Goal: Task Accomplishment & Management: Complete application form

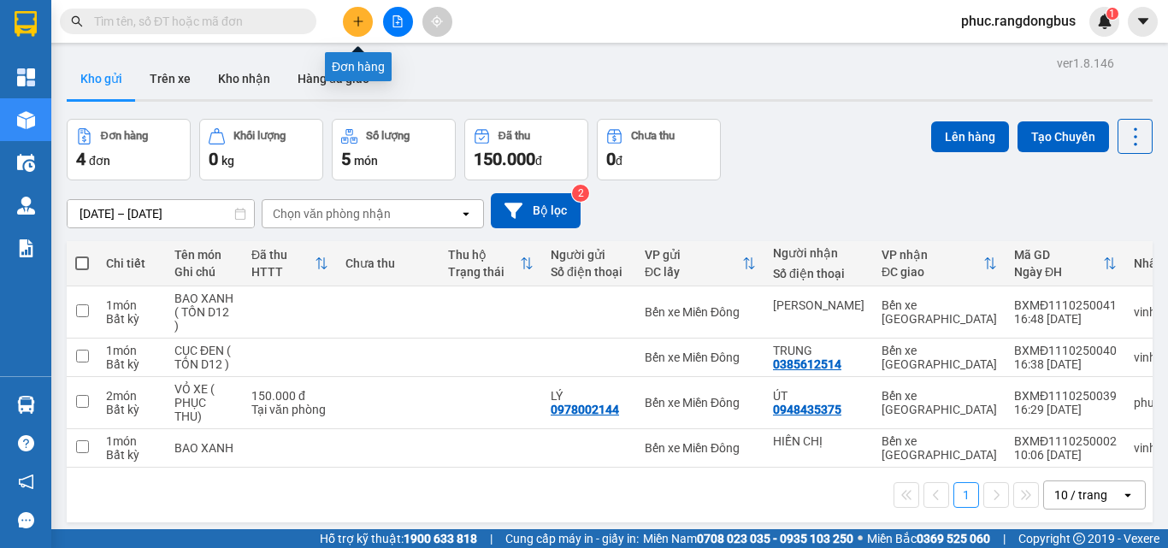
click at [363, 26] on icon "plus" at bounding box center [358, 21] width 12 height 12
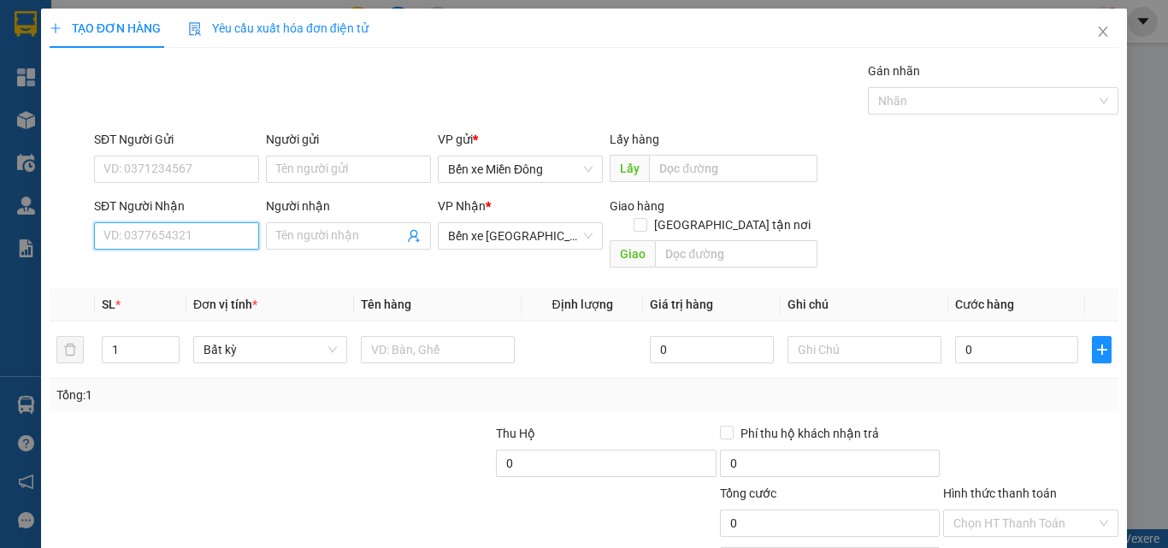
click at [165, 233] on input "SĐT Người Nhận" at bounding box center [176, 235] width 165 height 27
click at [123, 271] on div "0986469222 - VÂN" at bounding box center [174, 270] width 143 height 19
type input "0986469222"
type input "VÂN"
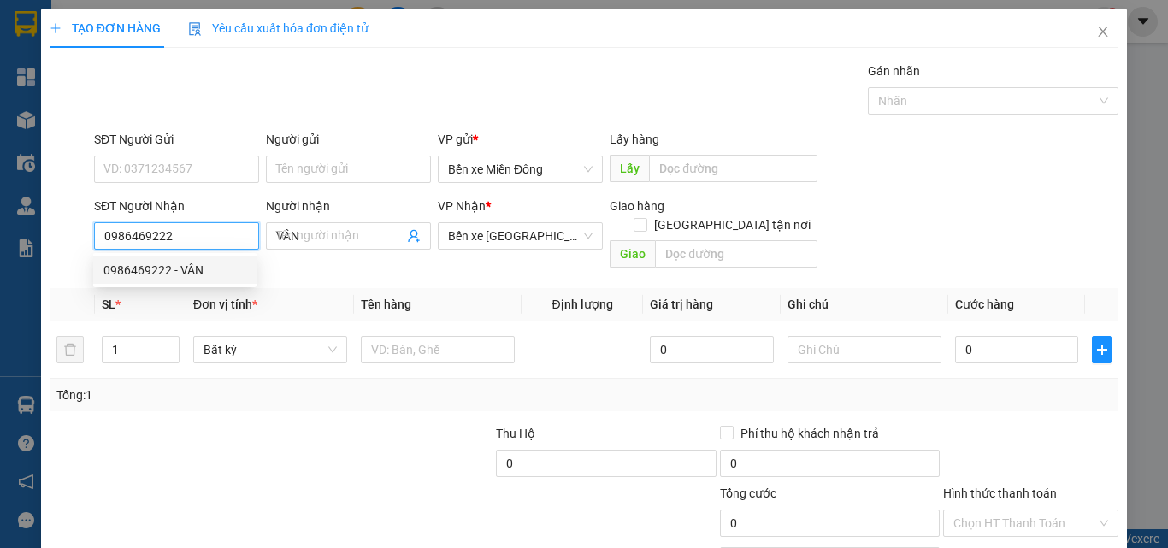
type input "50.000"
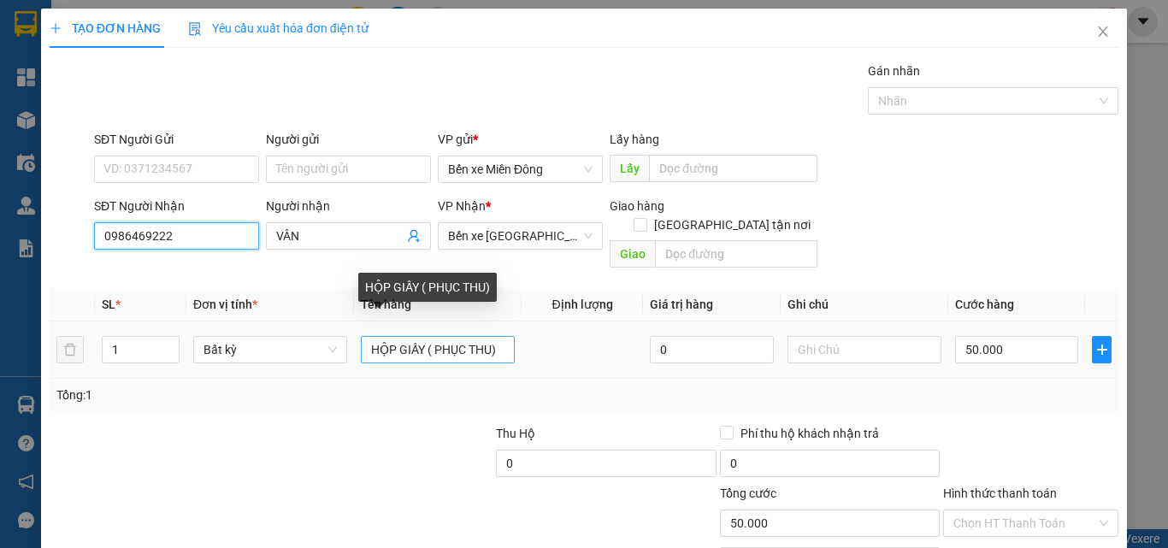
type input "0986469222"
click at [423, 337] on input "HỘP GIẤY ( PHỤC THU)" at bounding box center [438, 349] width 154 height 27
click at [422, 336] on input "HỘP GIẤY ( PHỤC THU)" at bounding box center [438, 349] width 154 height 27
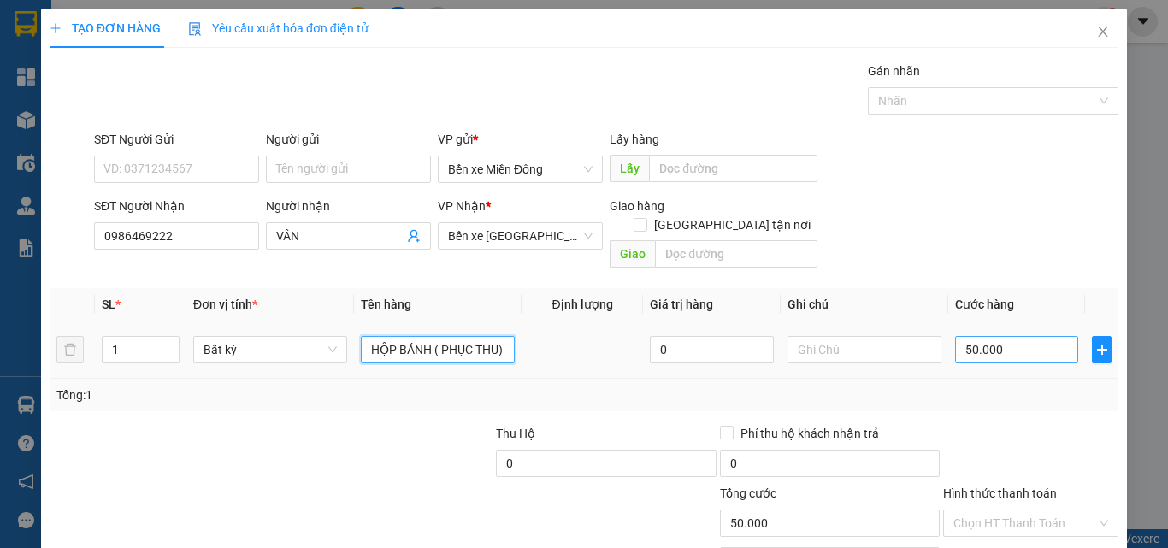
type input "HỘP BÁNH ( PHỤC THU)"
click at [1030, 340] on input "50.000" at bounding box center [1016, 349] width 123 height 27
click at [1017, 511] on input "Hình thức thanh toán" at bounding box center [1025, 524] width 143 height 26
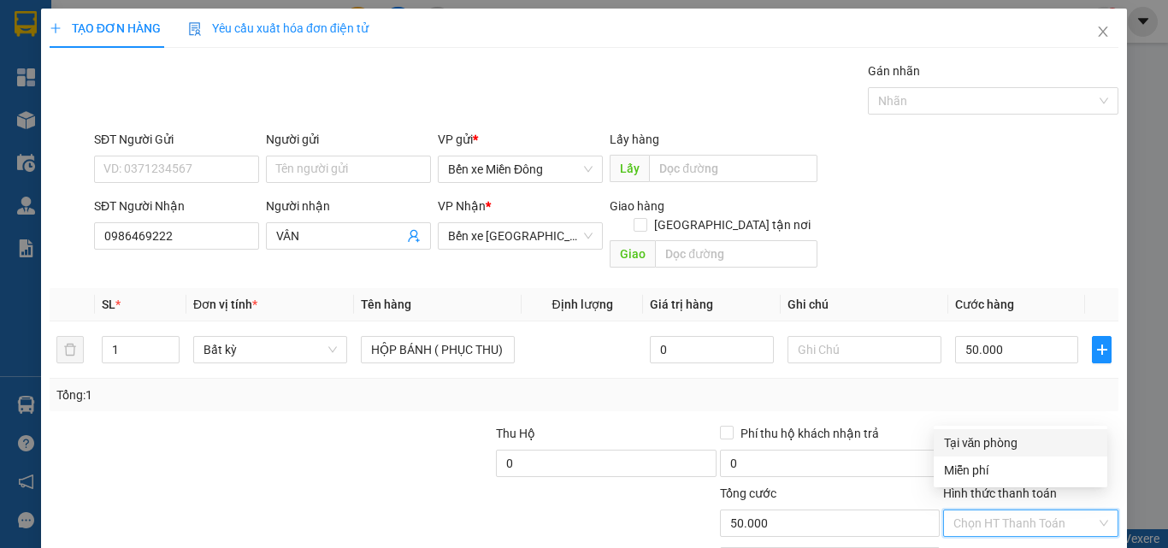
click at [1001, 442] on div "Tại văn phòng" at bounding box center [1020, 443] width 153 height 19
type input "0"
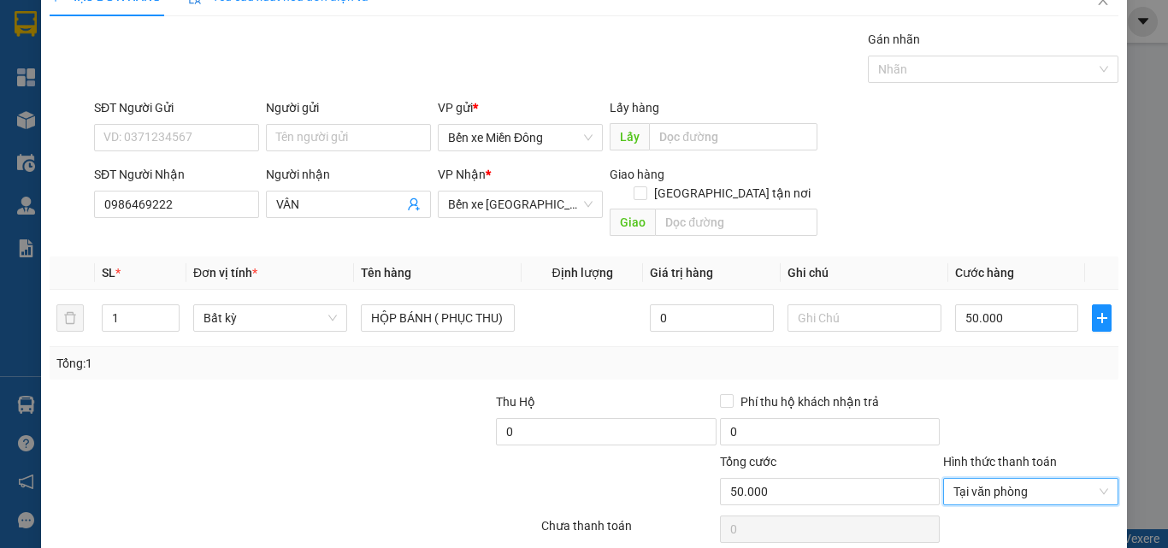
scroll to position [85, 0]
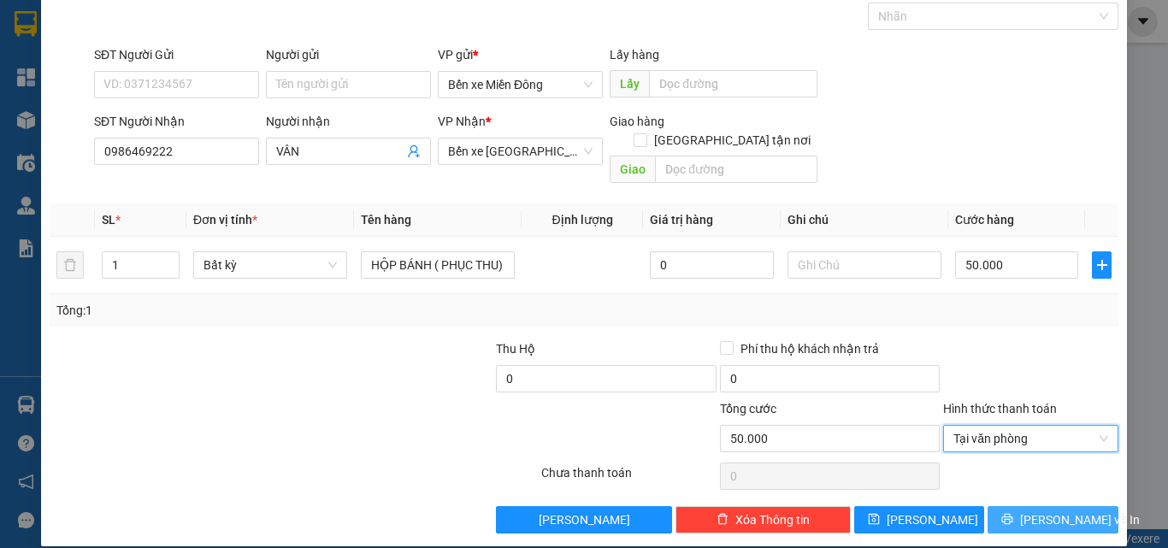
click at [1072, 511] on span "[PERSON_NAME] và In" at bounding box center [1080, 520] width 120 height 19
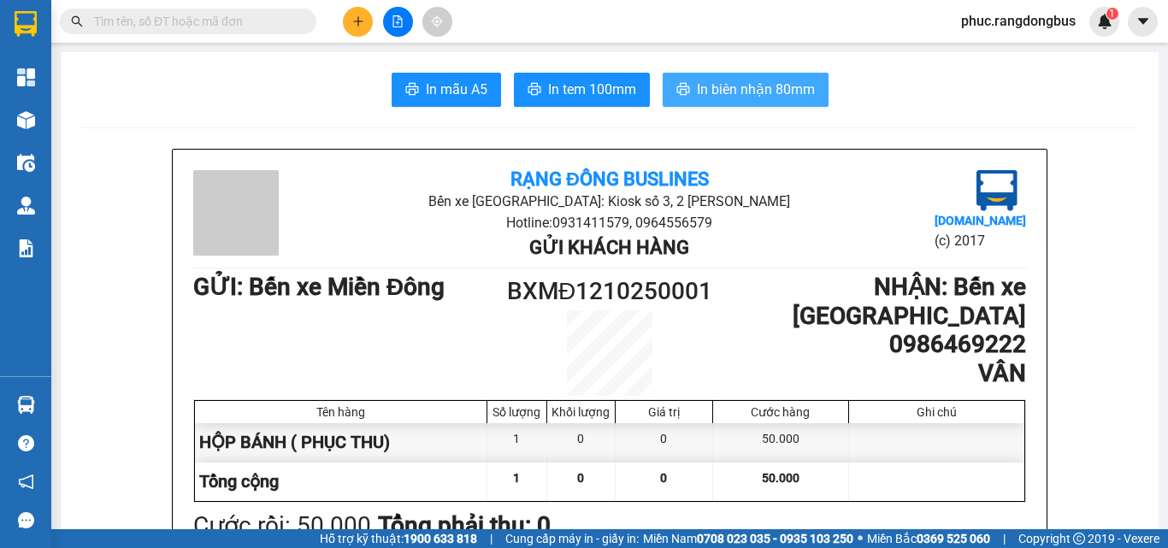
click at [747, 86] on span "In biên nhận 80mm" at bounding box center [756, 89] width 118 height 21
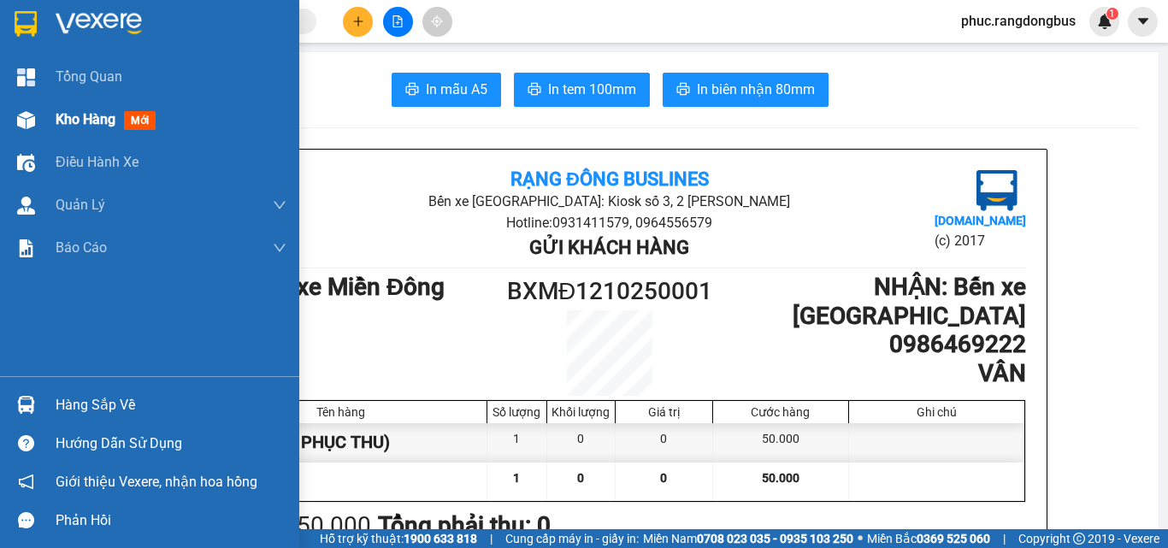
click at [86, 128] on div "Kho hàng mới" at bounding box center [109, 119] width 107 height 21
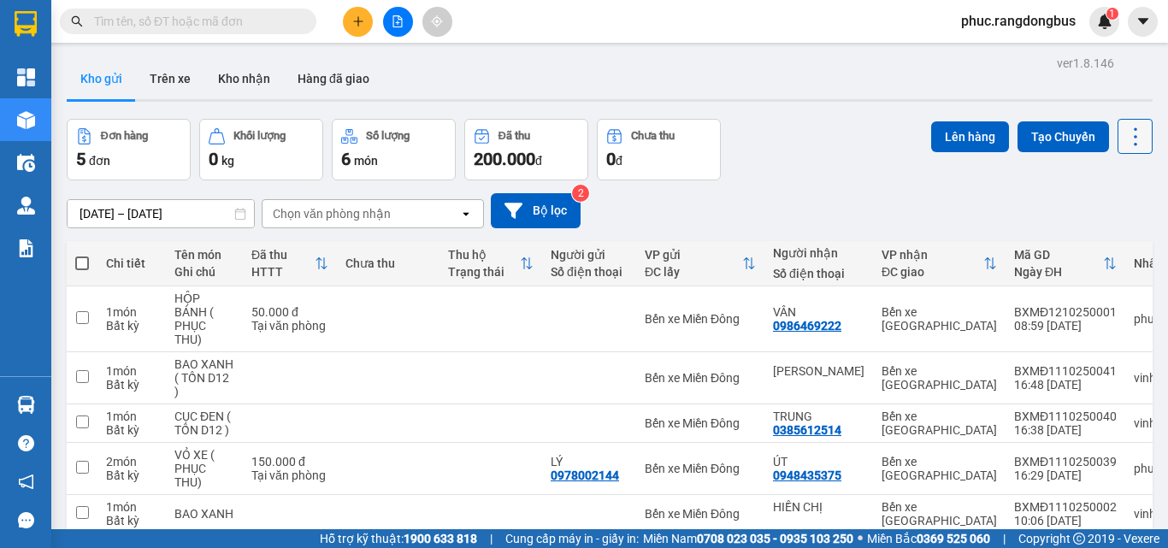
click at [1127, 143] on icon at bounding box center [1136, 137] width 24 height 24
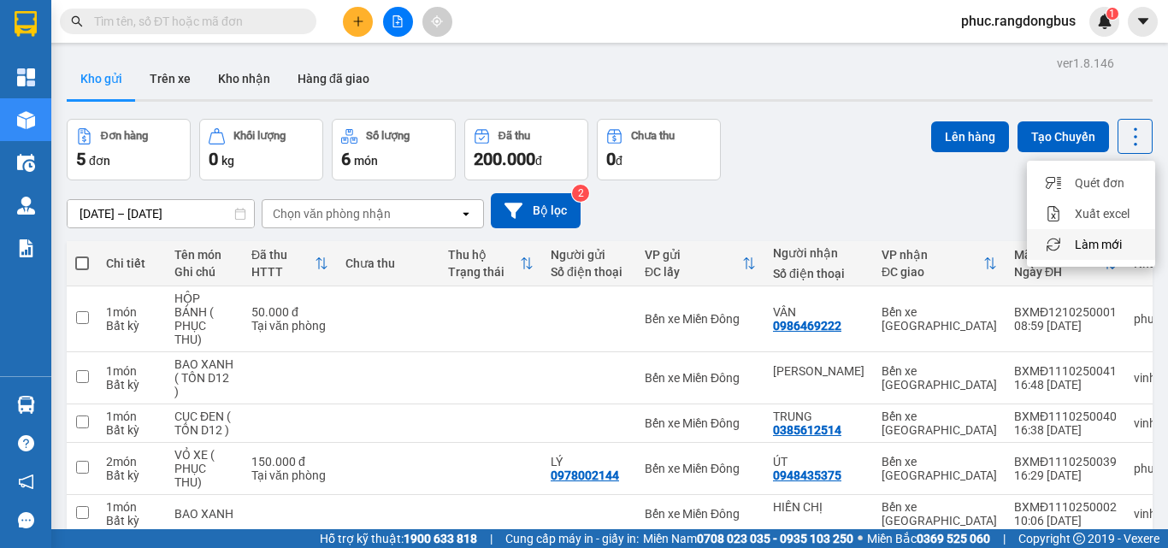
click at [1109, 251] on span "Làm mới" at bounding box center [1098, 244] width 47 height 17
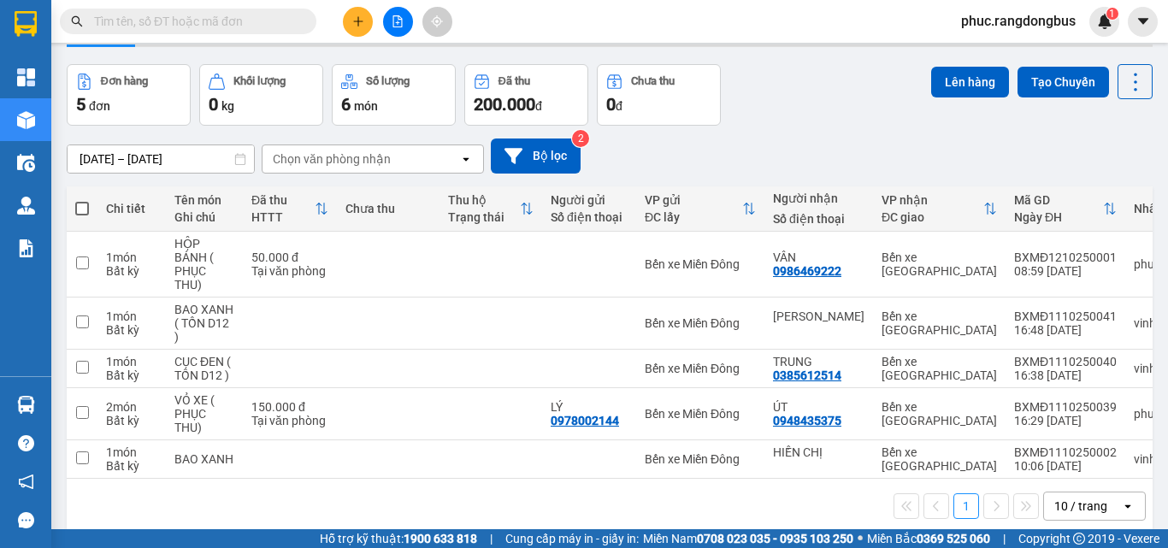
scroll to position [79, 0]
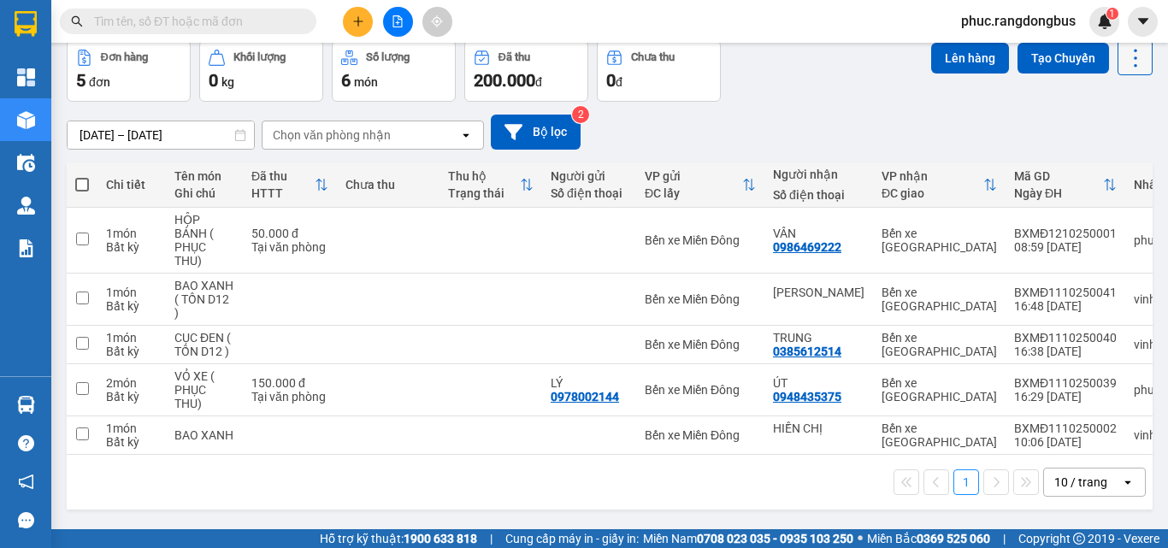
click at [1124, 64] on icon at bounding box center [1136, 58] width 24 height 24
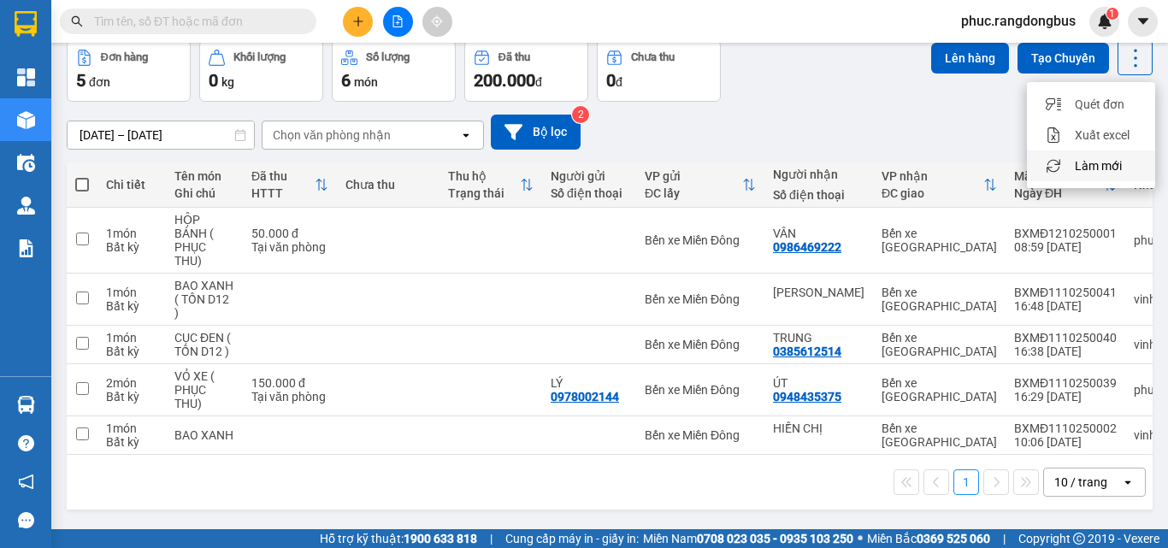
click at [1108, 158] on span "Làm mới" at bounding box center [1098, 165] width 47 height 17
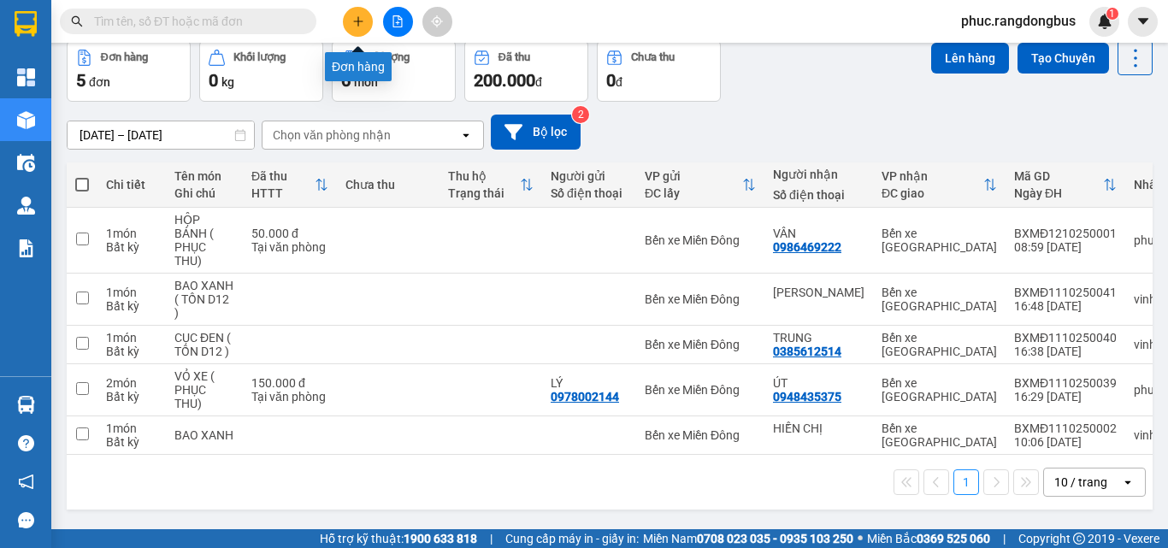
click at [369, 20] on button at bounding box center [358, 22] width 30 height 30
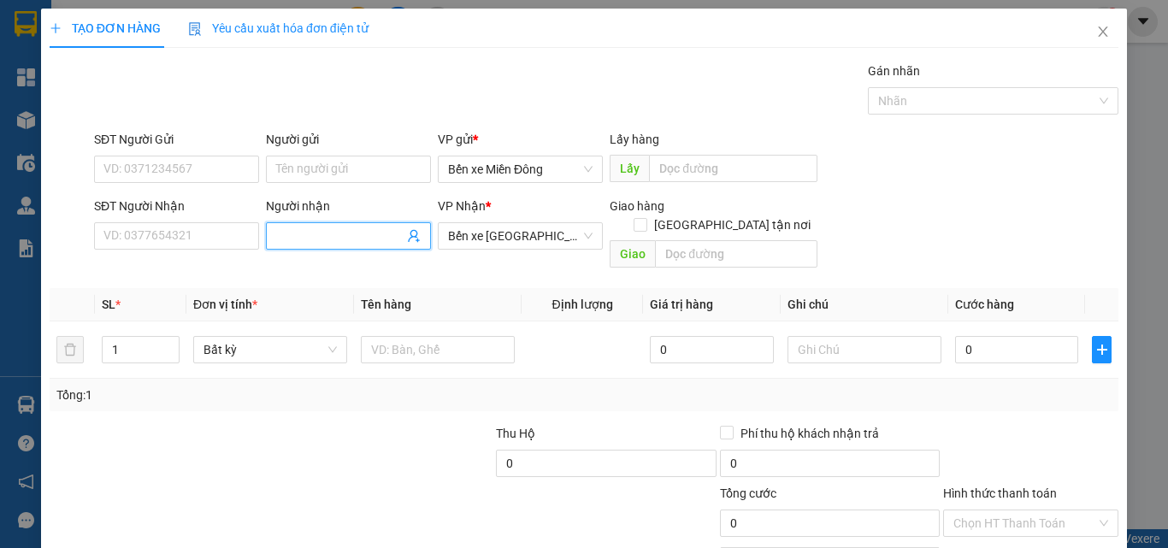
click at [281, 242] on input "Người nhận" at bounding box center [339, 236] width 127 height 19
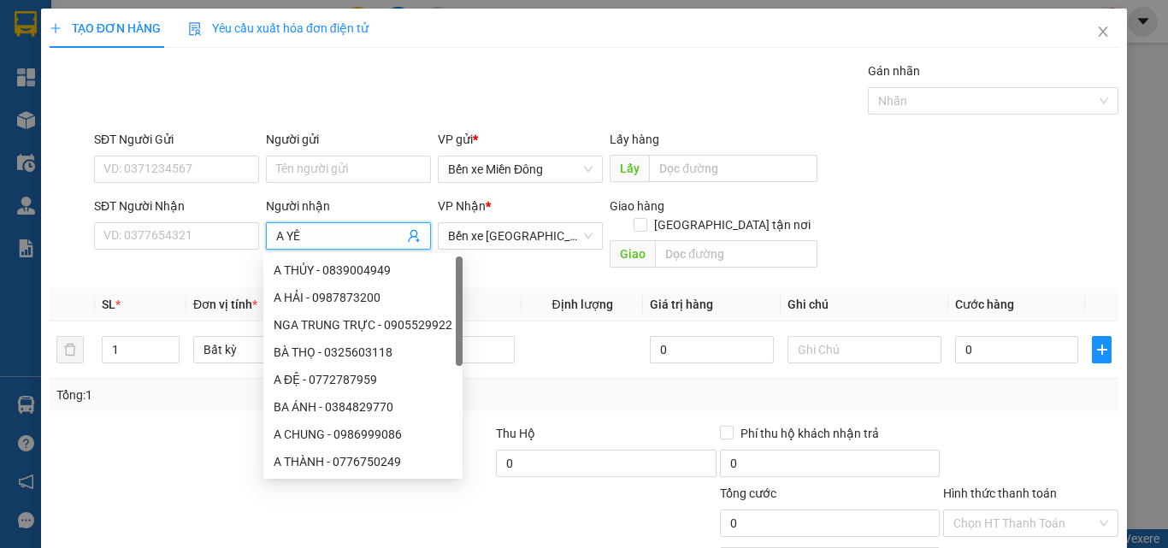
type input "A YÊN"
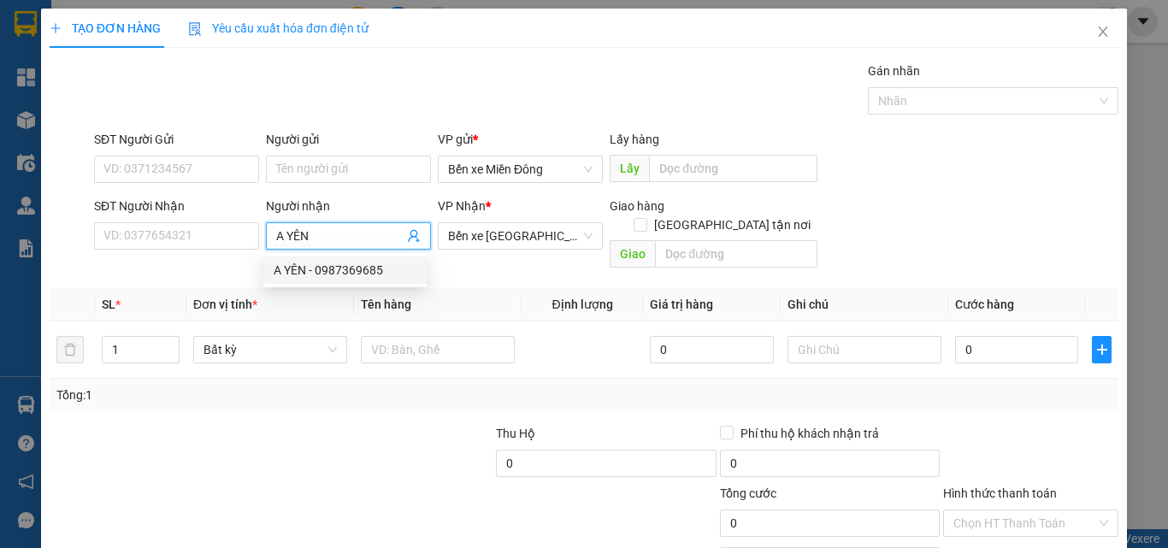
click at [365, 265] on div "A YÊN - 0987369685" at bounding box center [345, 270] width 143 height 19
type input "0987369685"
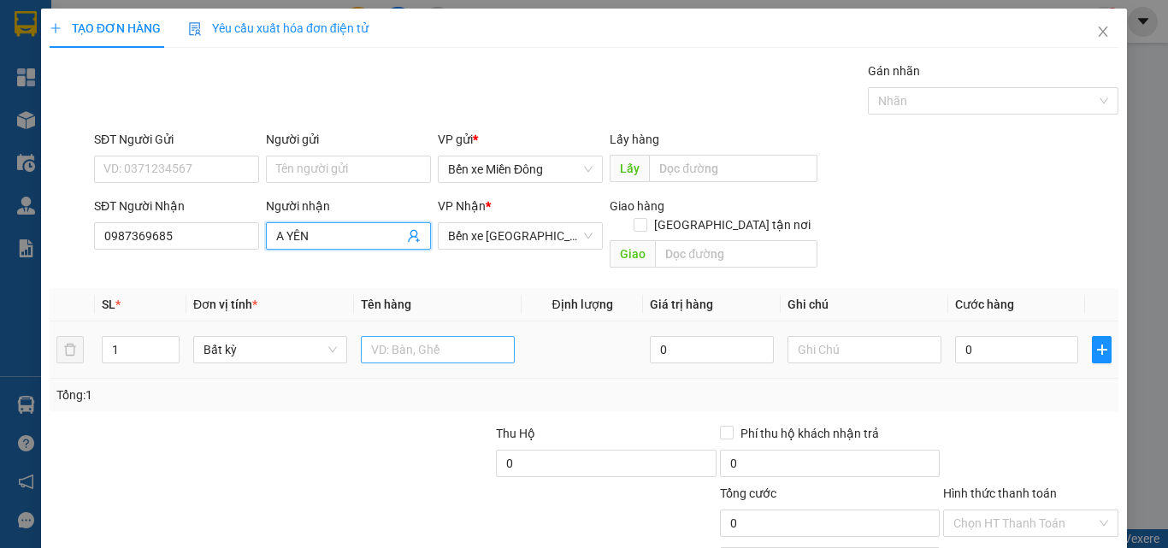
type input "A YÊN"
click at [434, 336] on input "text" at bounding box center [438, 349] width 154 height 27
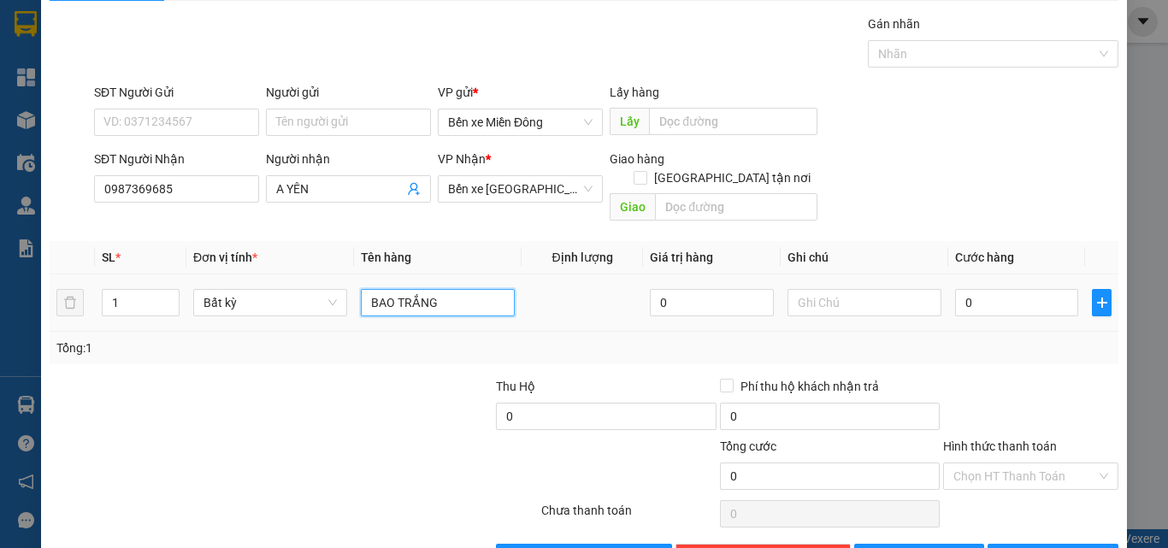
scroll to position [85, 0]
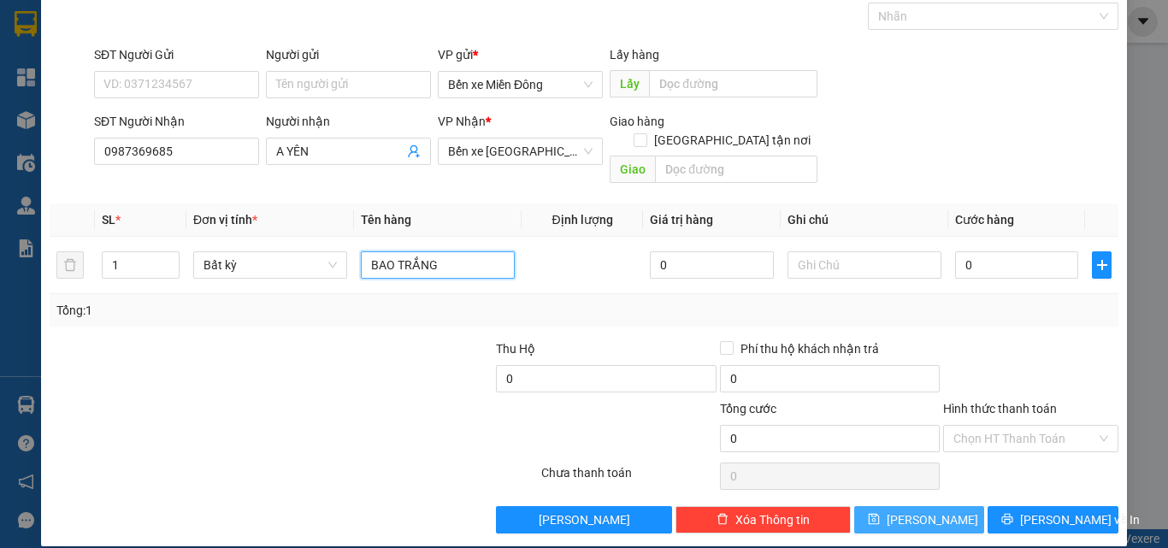
type input "BAO TRẮNG"
click at [914, 511] on span "[PERSON_NAME]" at bounding box center [933, 520] width 92 height 19
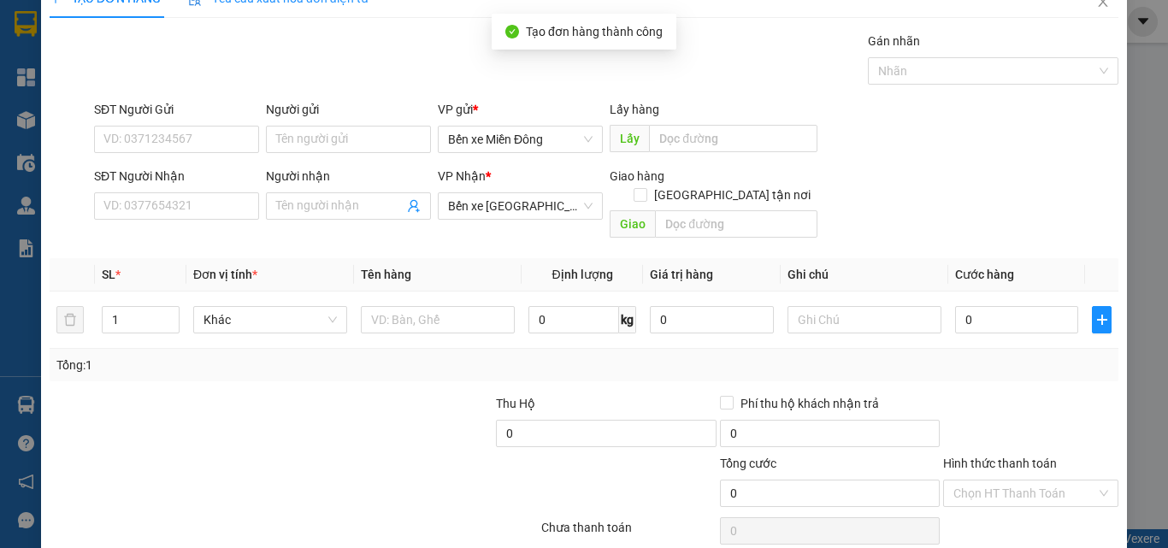
scroll to position [0, 0]
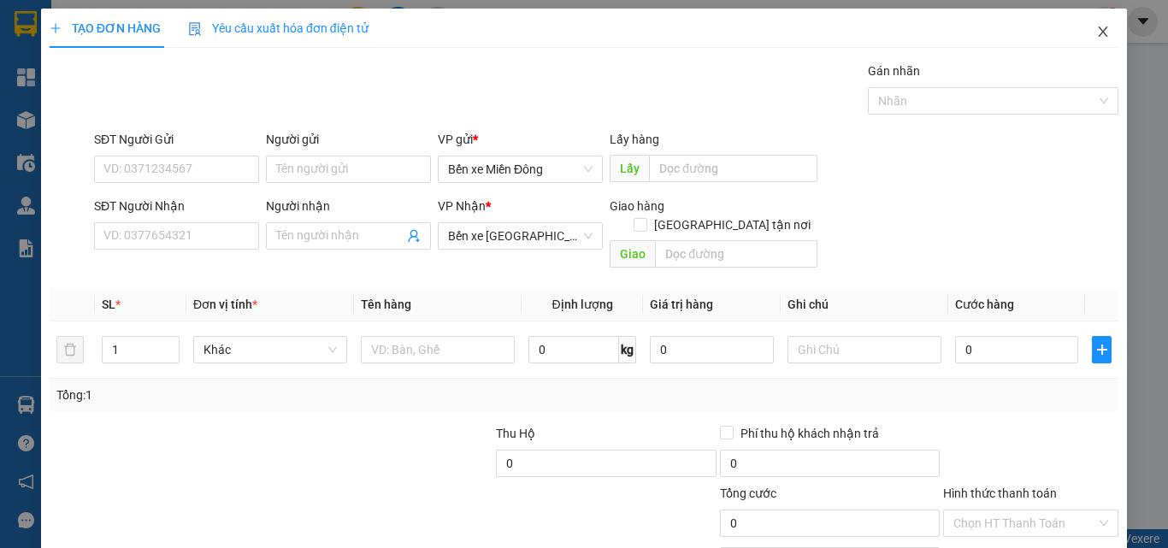
click at [1096, 32] on icon "close" at bounding box center [1103, 32] width 14 height 14
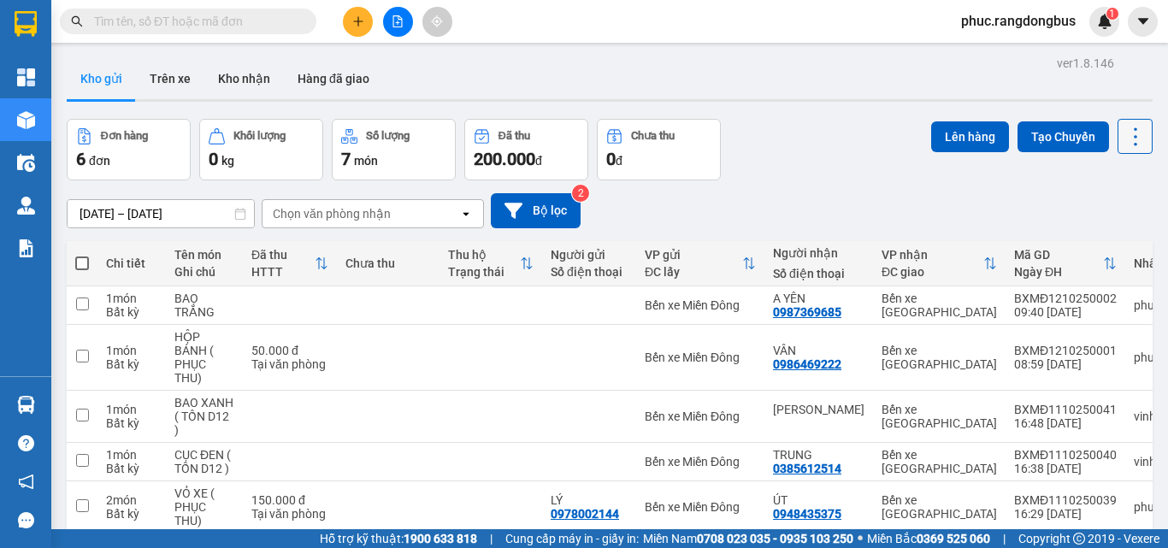
click at [1119, 120] on button at bounding box center [1135, 136] width 35 height 35
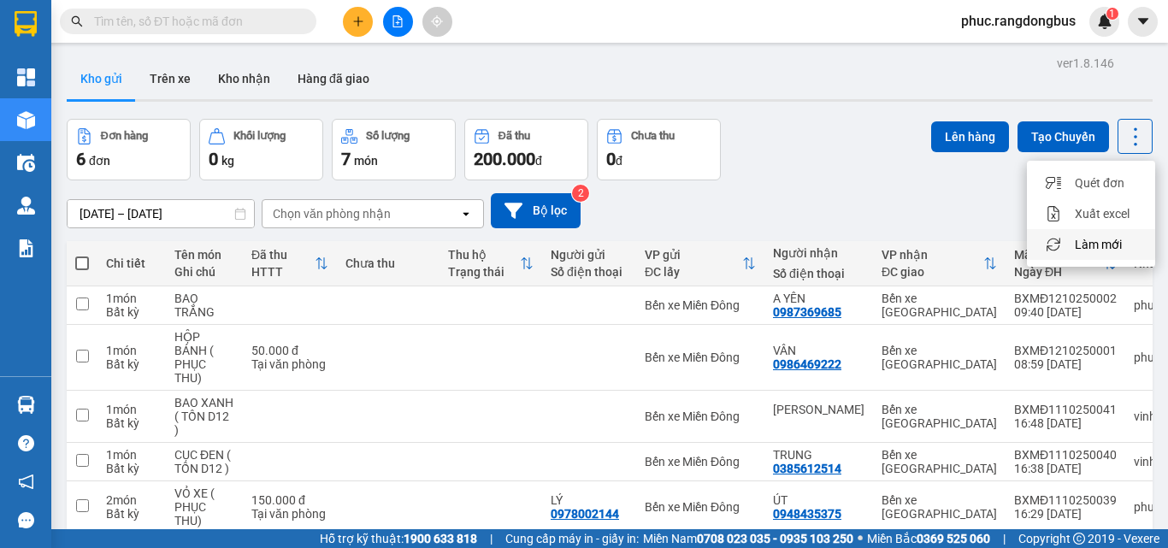
click at [1129, 251] on div "Làm mới" at bounding box center [1091, 244] width 101 height 17
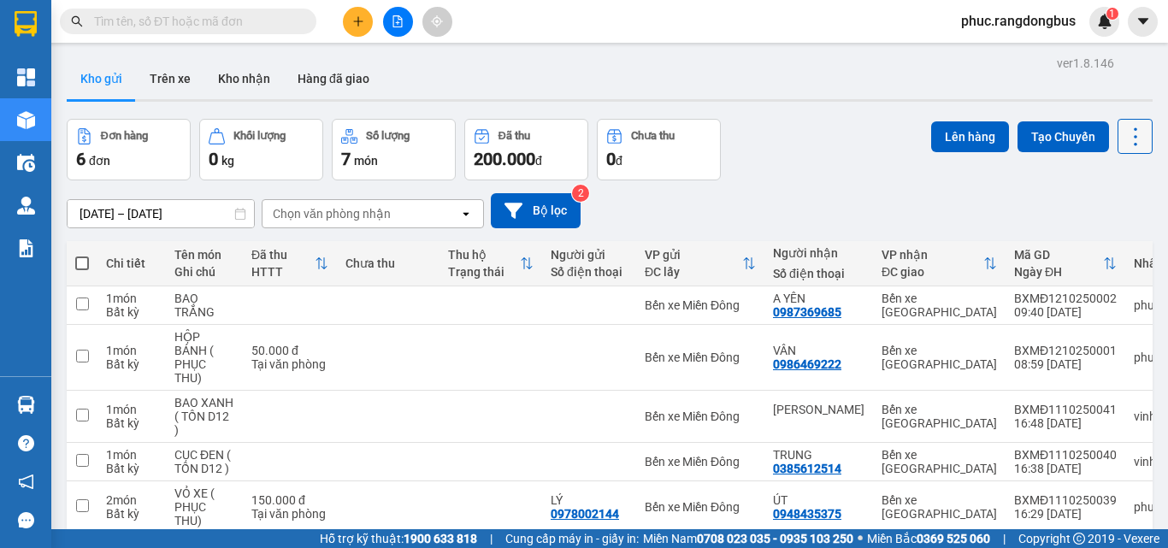
click at [1130, 142] on icon at bounding box center [1136, 137] width 24 height 24
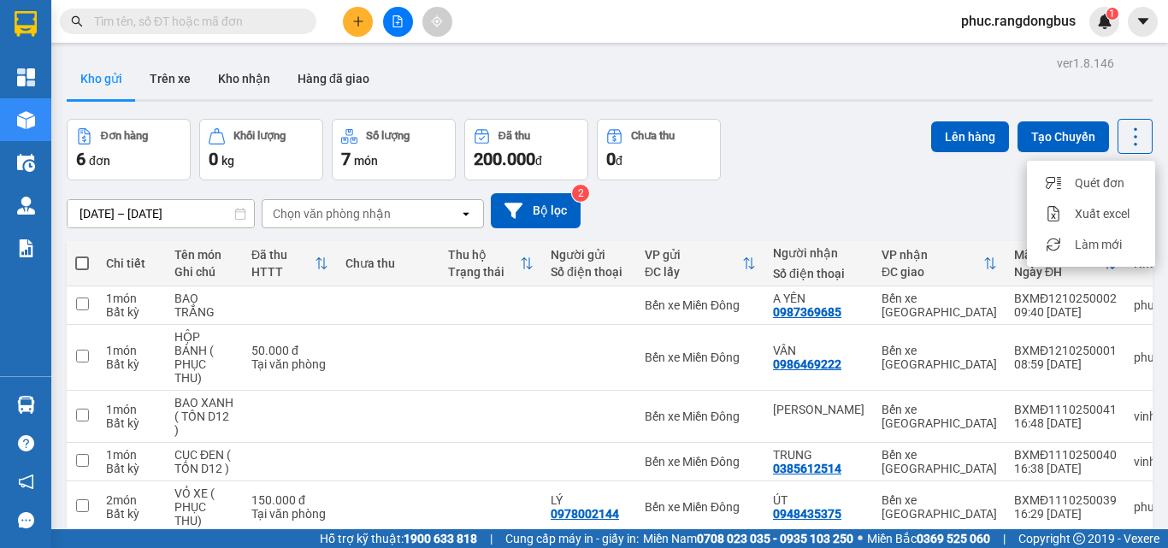
click at [806, 204] on div "[DATE] – [DATE] Press the down arrow key to interact with the calendar and sele…" at bounding box center [610, 210] width 1086 height 35
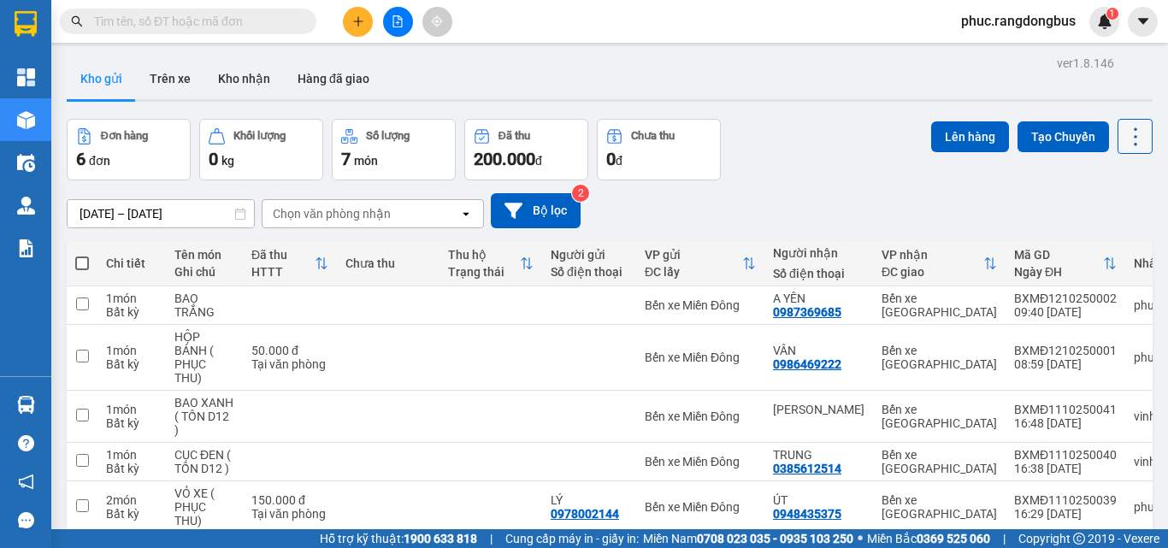
click at [1124, 127] on icon at bounding box center [1136, 137] width 24 height 24
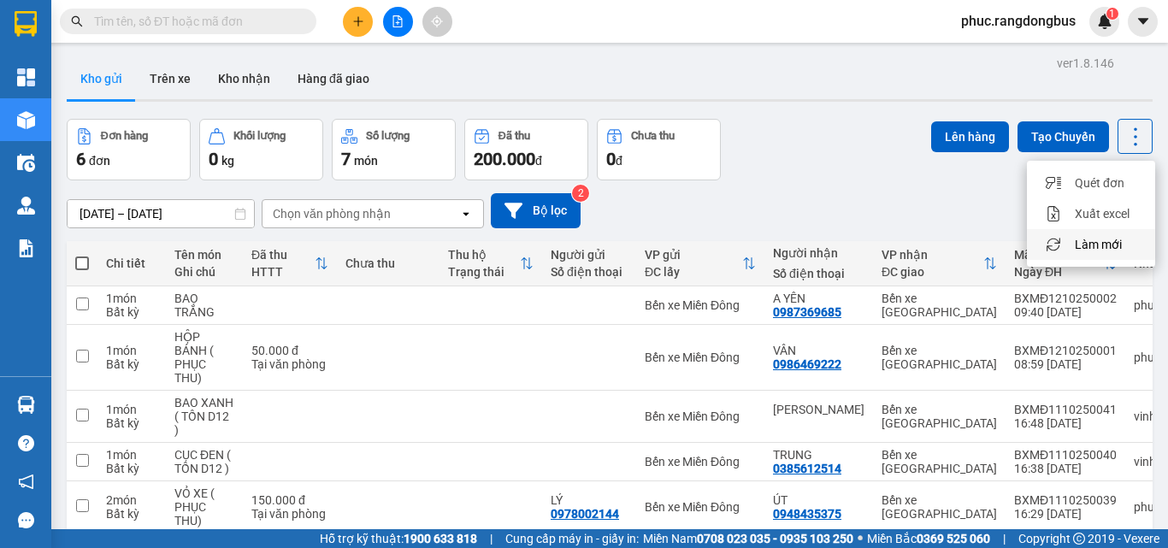
click at [1116, 246] on span "Làm mới" at bounding box center [1098, 244] width 47 height 17
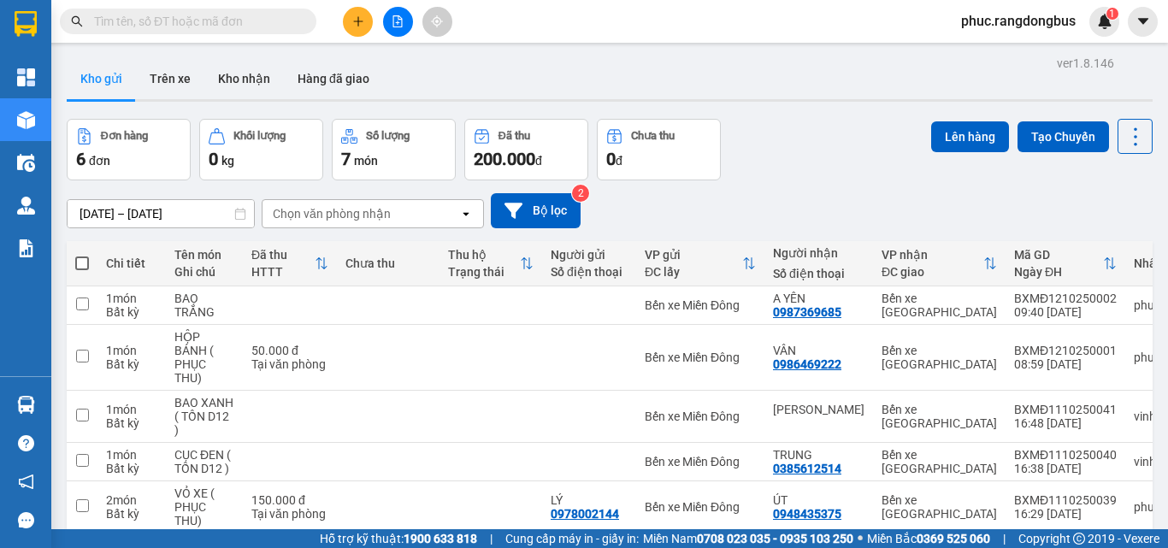
click at [1127, 117] on div "ver 1.8.146 Kho gửi Trên xe Kho nhận Hàng đã giao Đơn hàng 6 đơn Khối lượng 0 k…" at bounding box center [610, 342] width 1100 height 582
click at [1124, 145] on icon at bounding box center [1136, 137] width 24 height 24
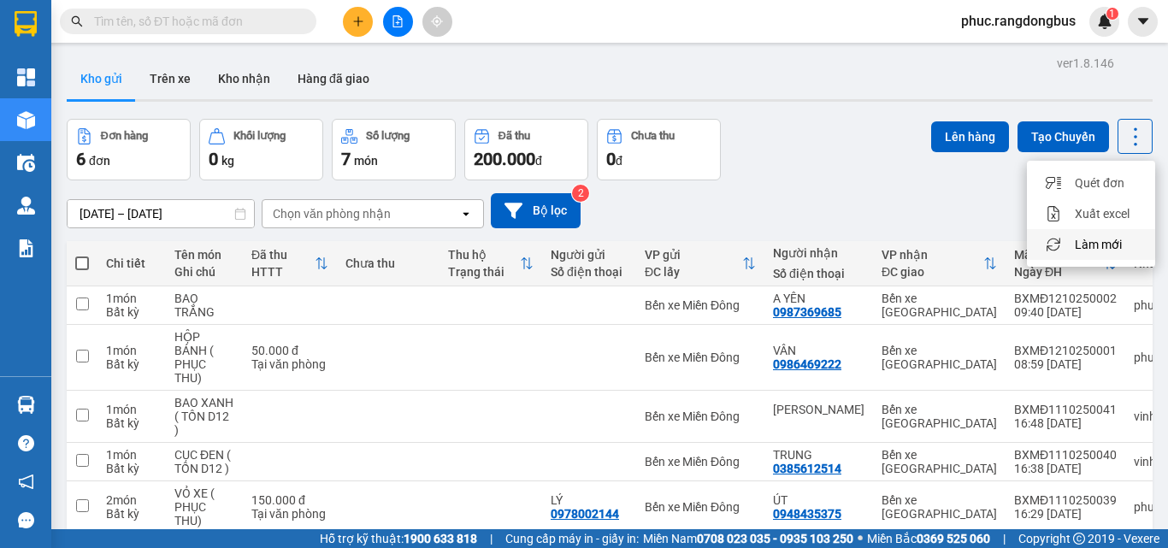
click at [1129, 255] on li "Làm mới" at bounding box center [1091, 244] width 128 height 31
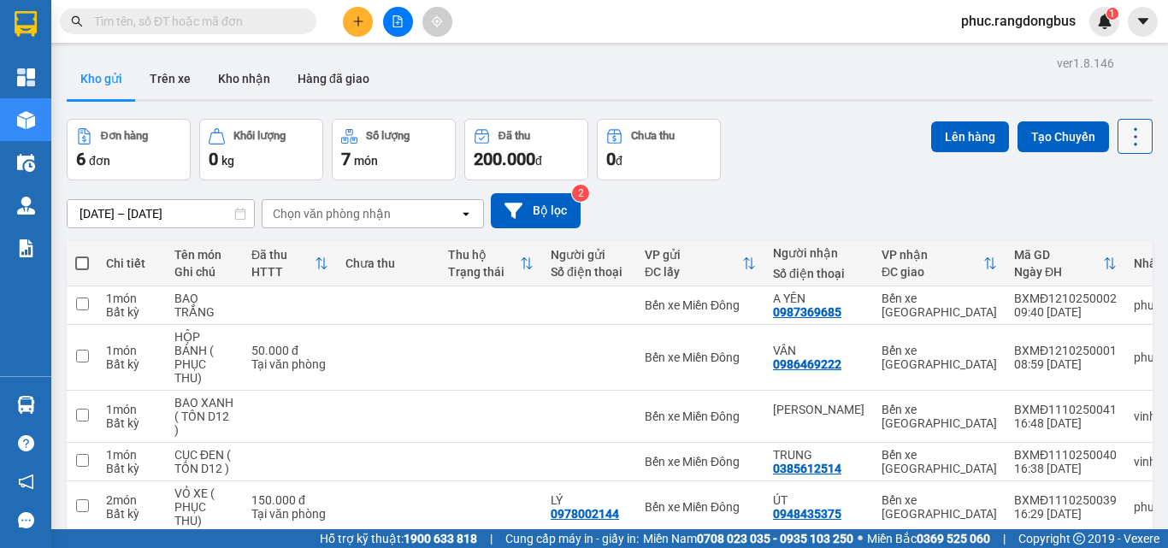
click at [1124, 132] on icon at bounding box center [1136, 137] width 24 height 24
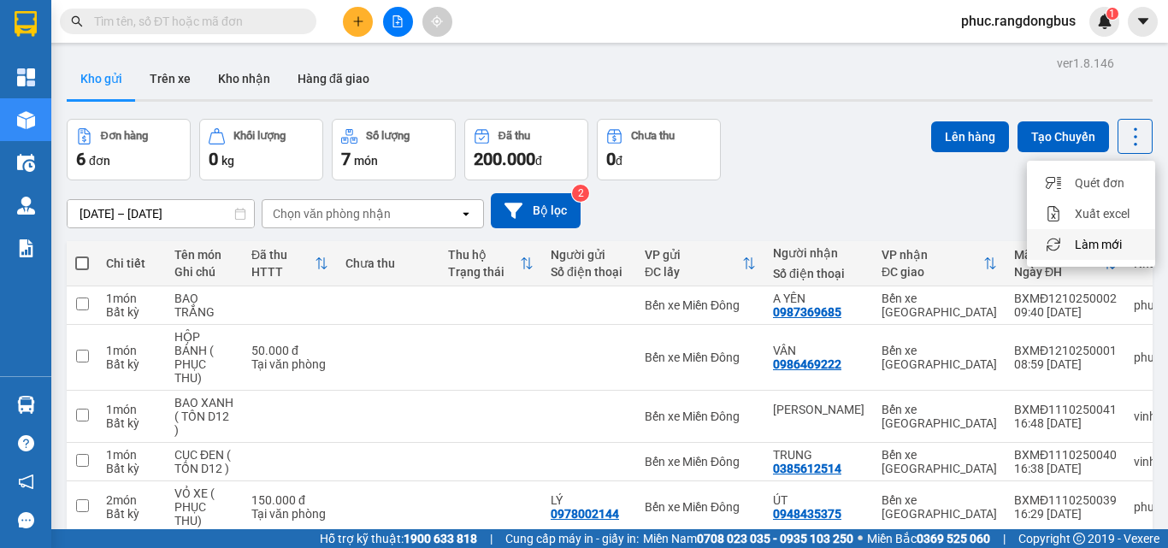
click at [1128, 244] on div "Làm mới" at bounding box center [1091, 244] width 101 height 17
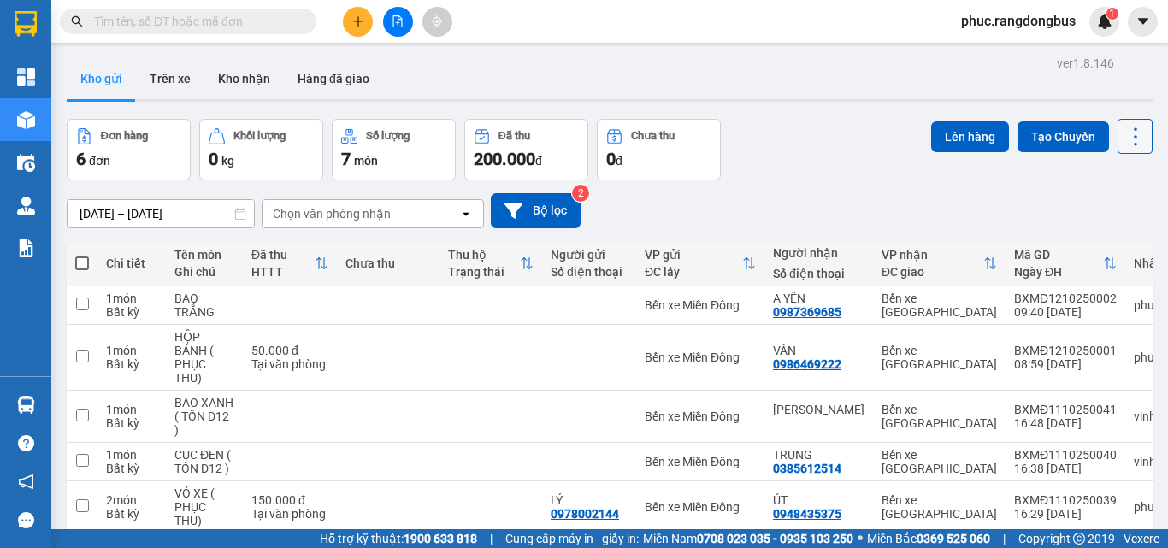
click at [1124, 125] on icon at bounding box center [1136, 137] width 24 height 24
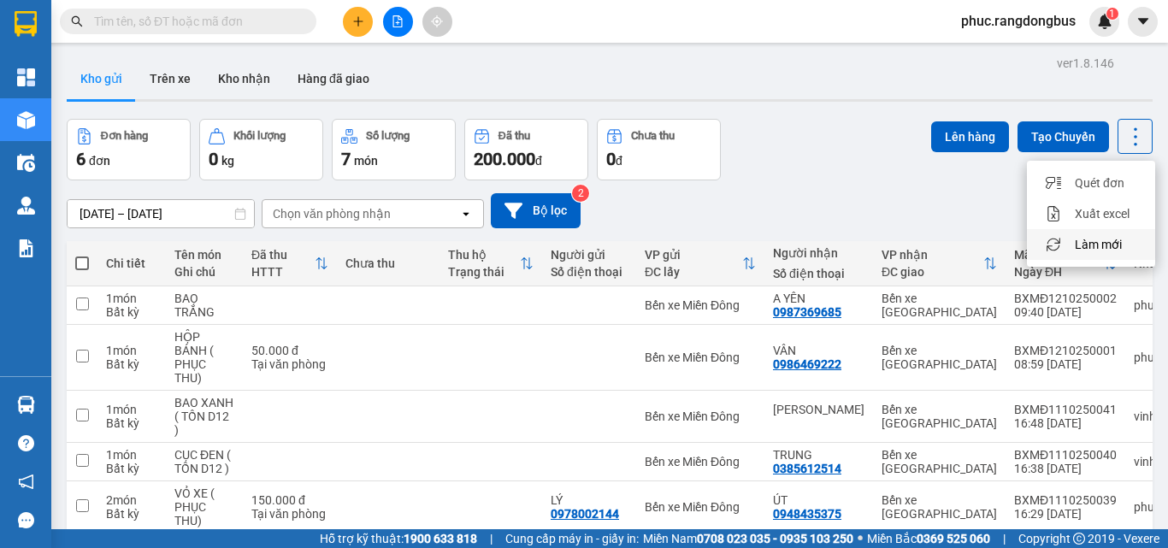
click at [1101, 245] on span "Làm mới" at bounding box center [1098, 244] width 47 height 17
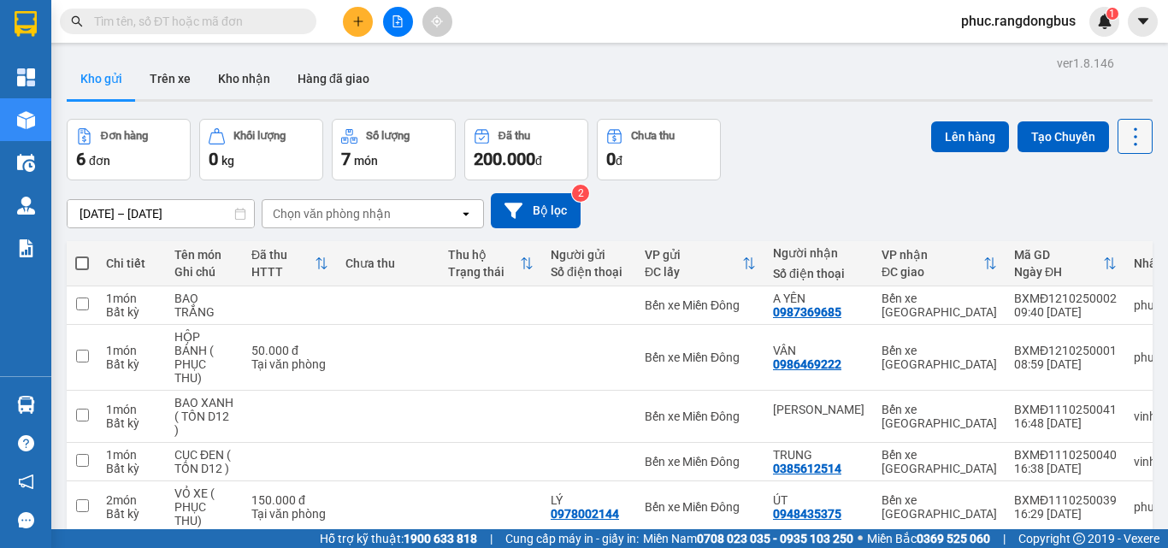
click at [1130, 137] on icon at bounding box center [1136, 137] width 24 height 24
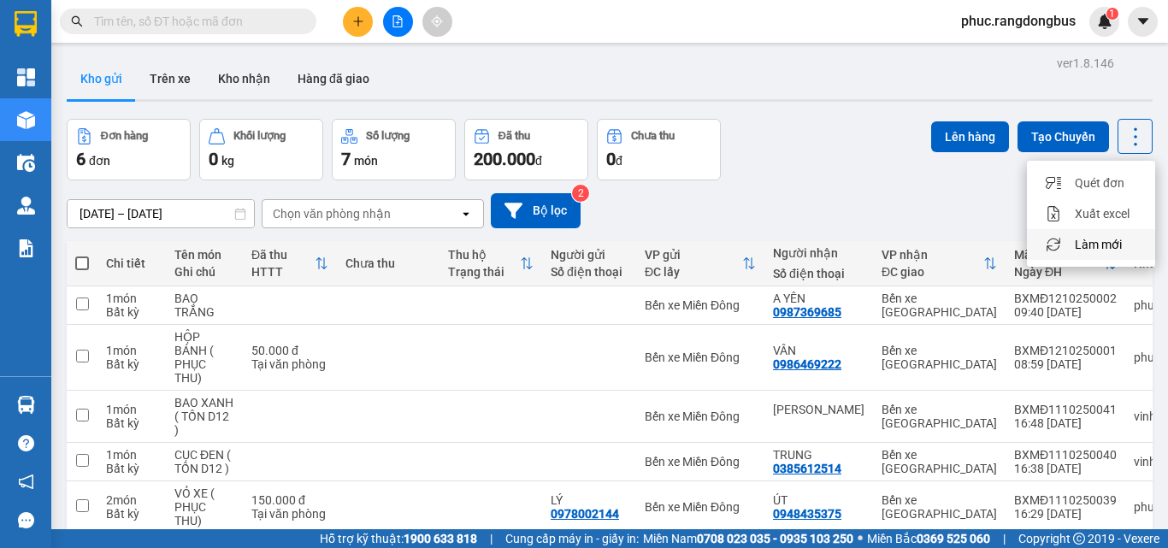
click at [1105, 244] on span "Làm mới" at bounding box center [1098, 244] width 47 height 17
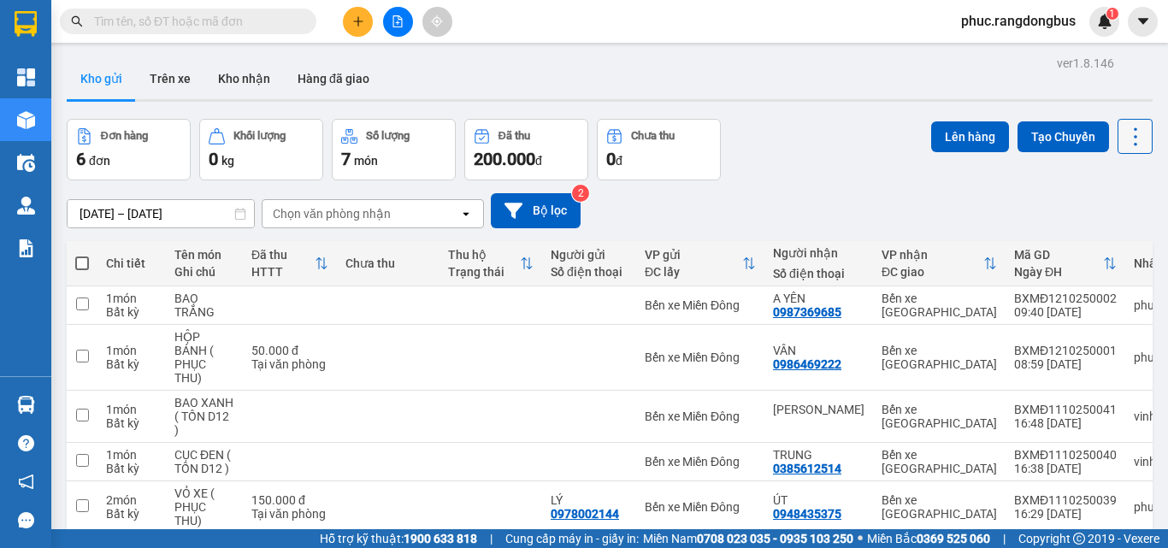
click at [1124, 125] on icon at bounding box center [1136, 137] width 24 height 24
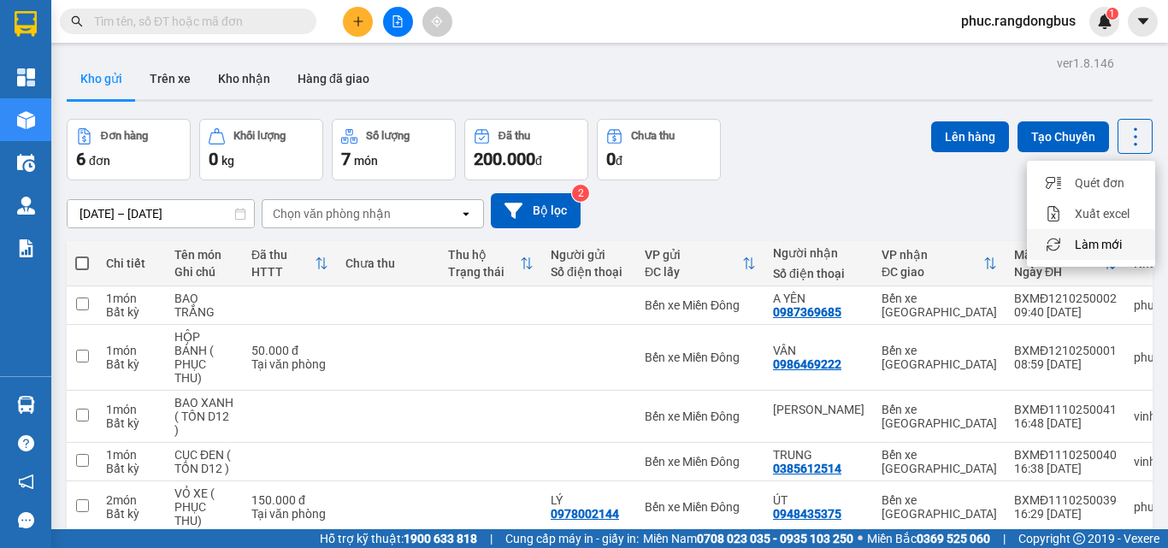
click at [1125, 240] on div "Làm mới" at bounding box center [1091, 244] width 101 height 17
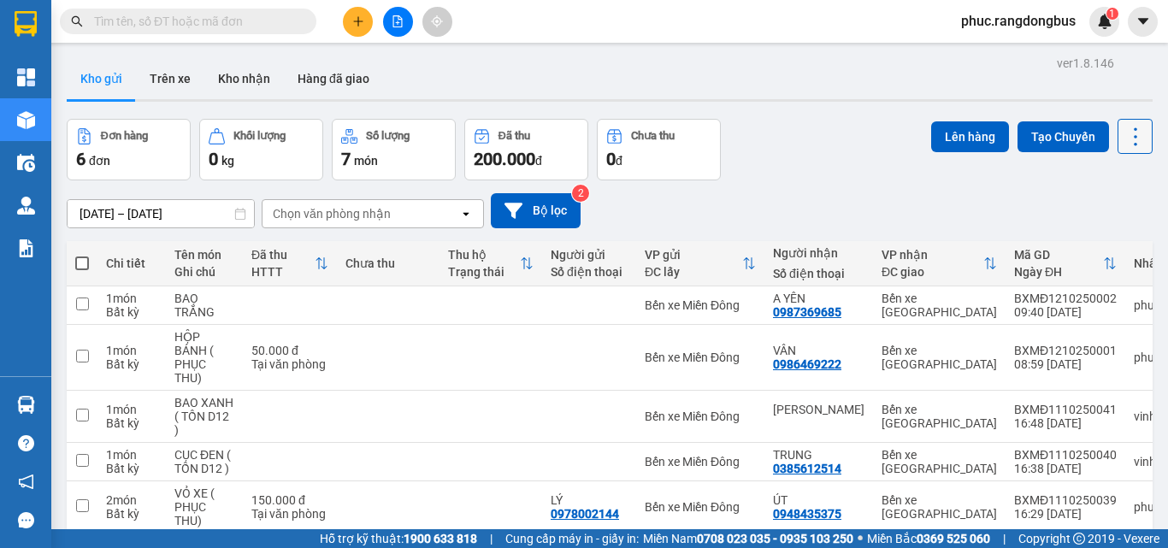
click at [1125, 146] on icon at bounding box center [1136, 137] width 24 height 24
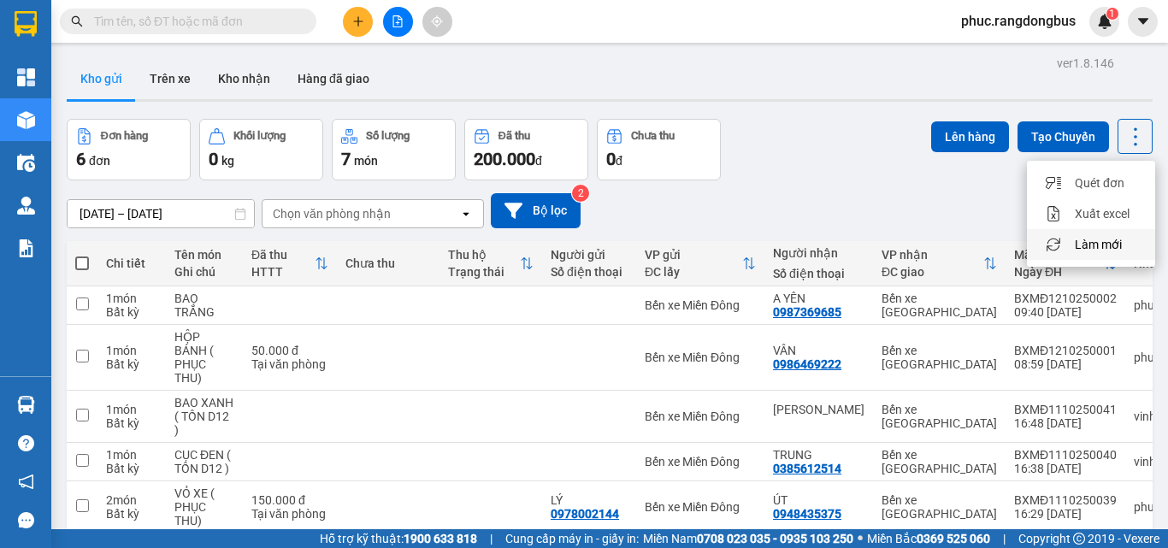
click at [1117, 250] on span "Làm mới" at bounding box center [1098, 244] width 47 height 17
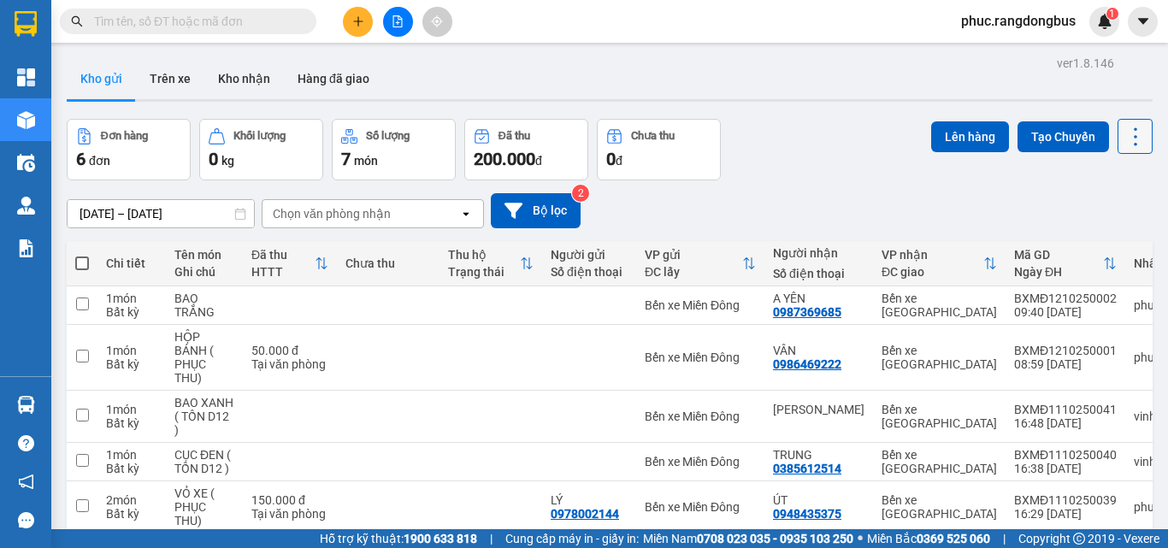
click at [1129, 133] on icon at bounding box center [1136, 137] width 24 height 24
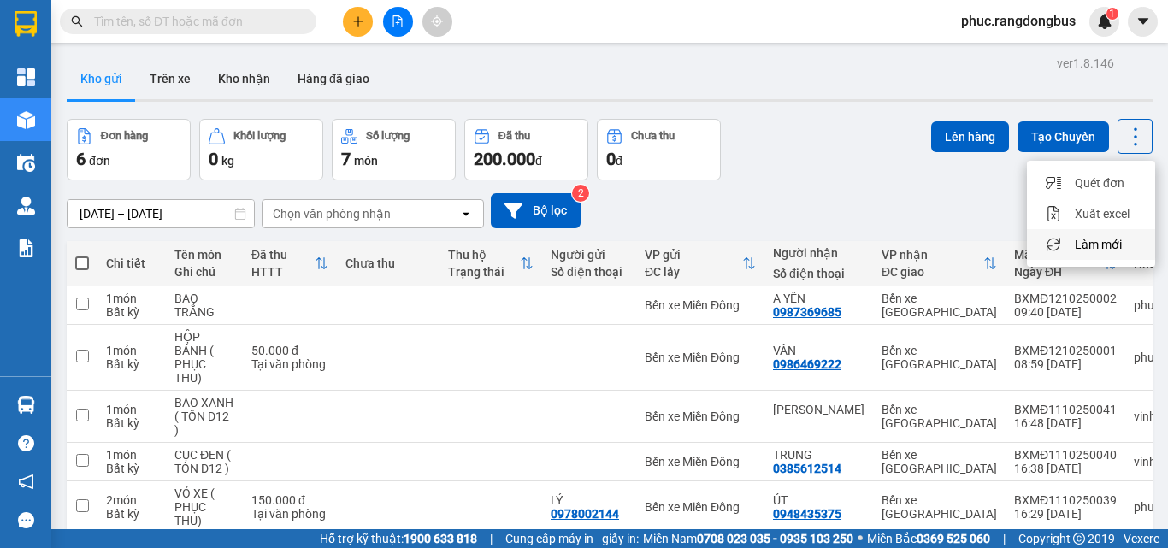
click at [1107, 239] on span "Làm mới" at bounding box center [1098, 244] width 47 height 17
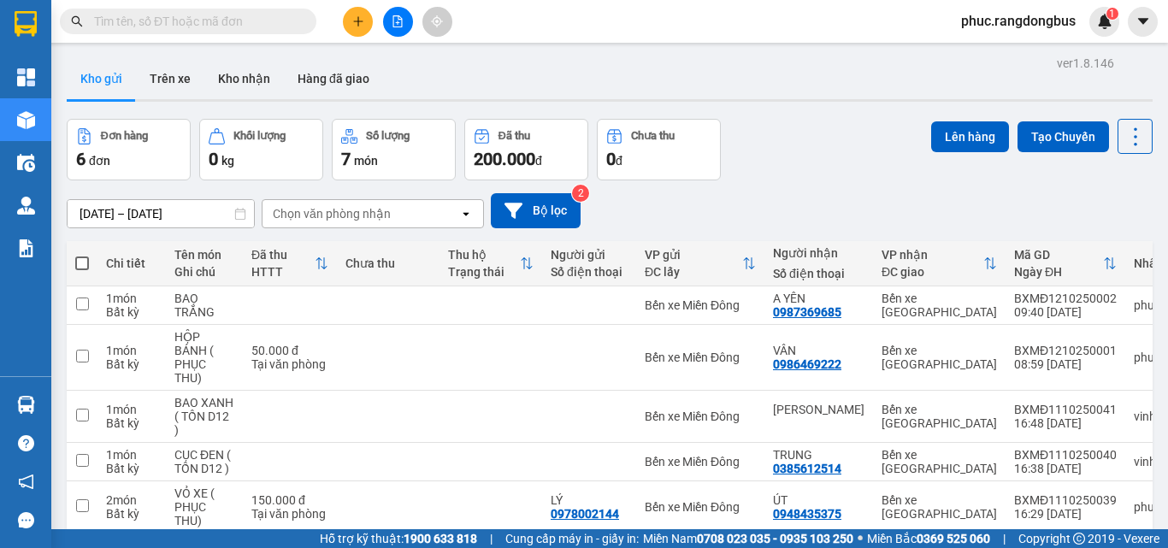
click at [272, 26] on input "text" at bounding box center [195, 21] width 202 height 19
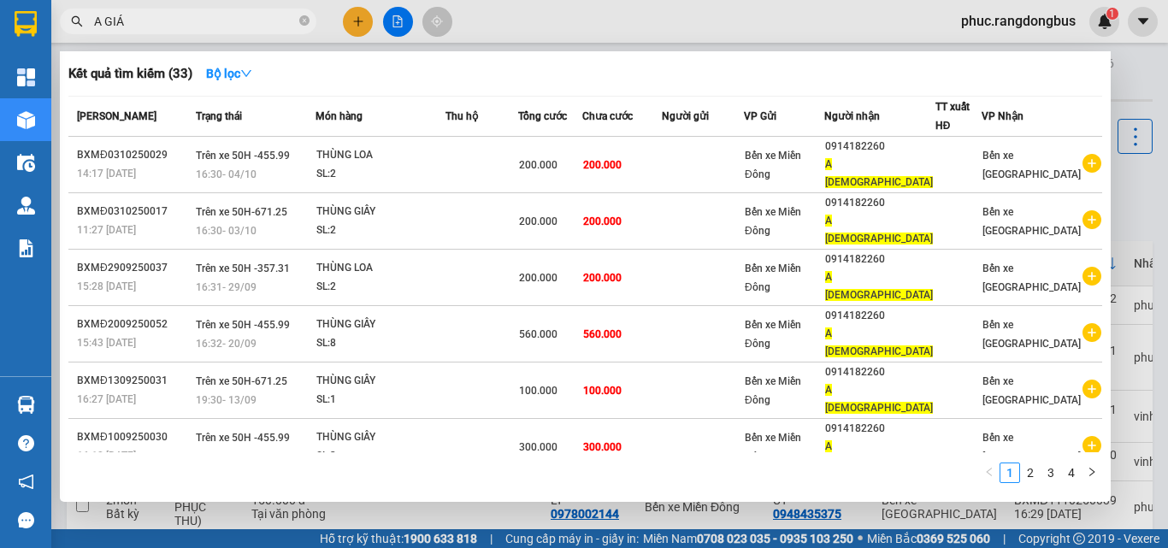
type input "A [DEMOGRAPHIC_DATA]"
click at [304, 25] on icon "close-circle" at bounding box center [304, 20] width 10 height 10
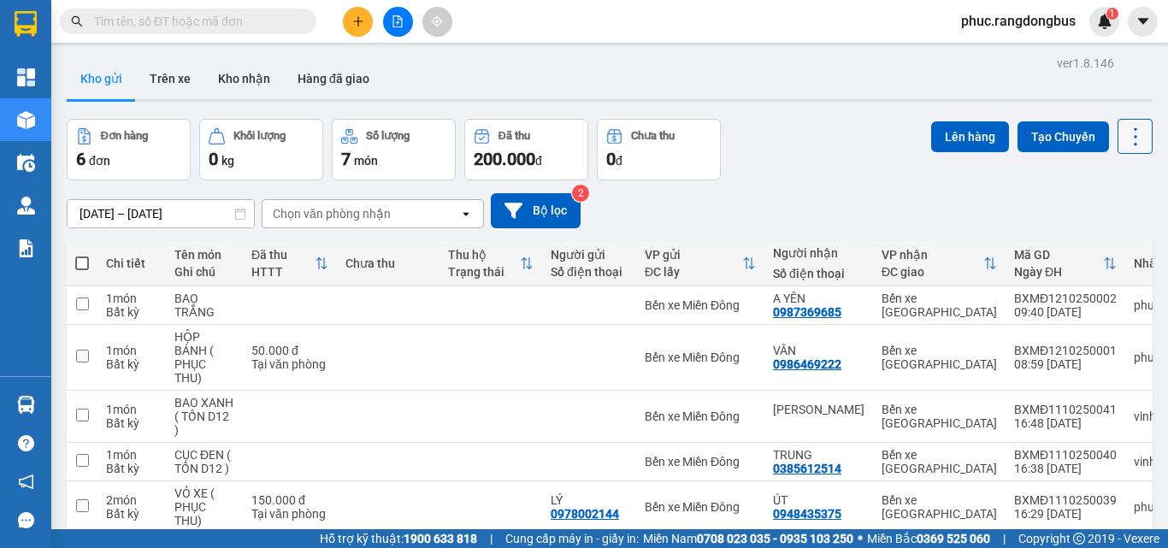
click at [1124, 146] on icon at bounding box center [1136, 137] width 24 height 24
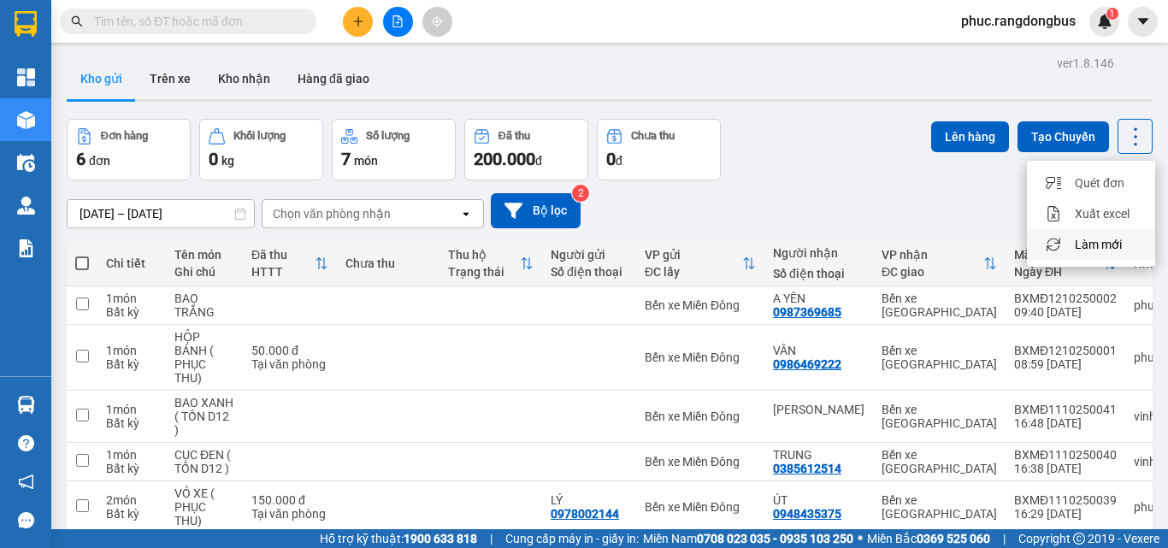
click at [1134, 245] on div "Làm mới" at bounding box center [1091, 244] width 101 height 17
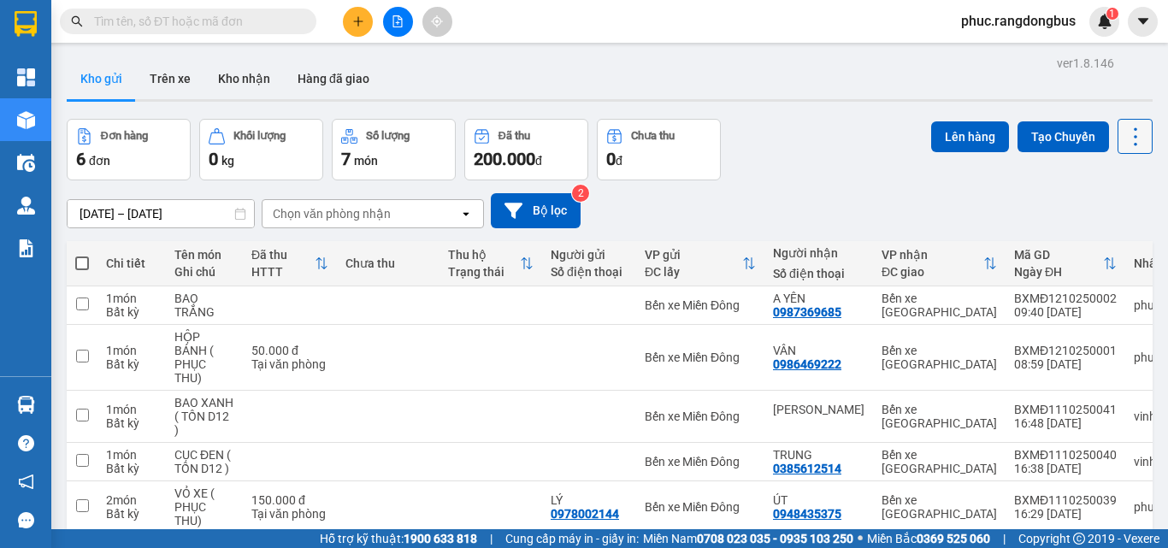
click at [1128, 132] on icon at bounding box center [1136, 137] width 24 height 24
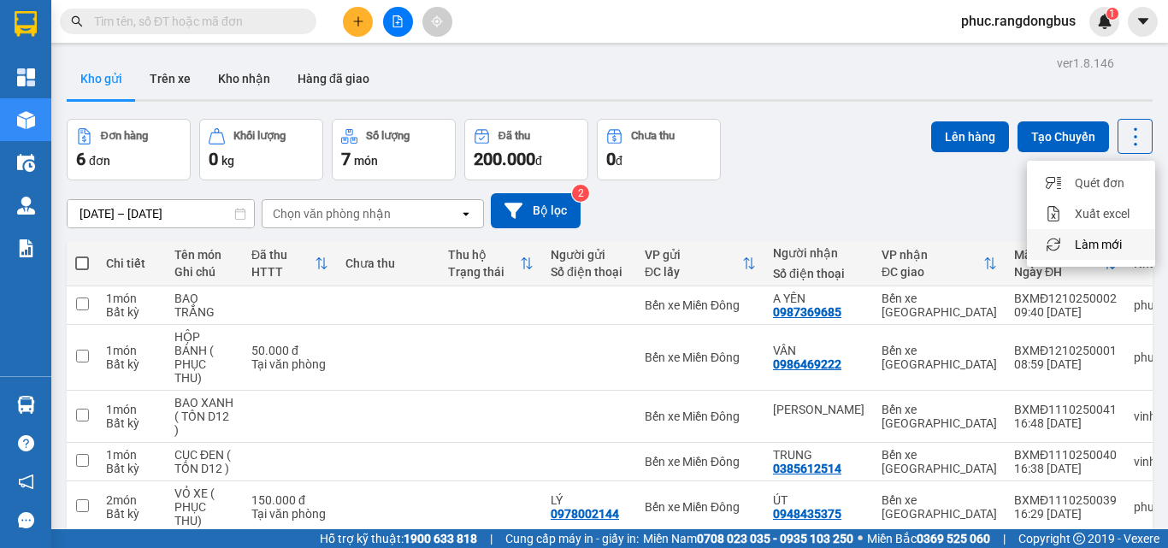
click at [1113, 239] on span "Làm mới" at bounding box center [1098, 244] width 47 height 17
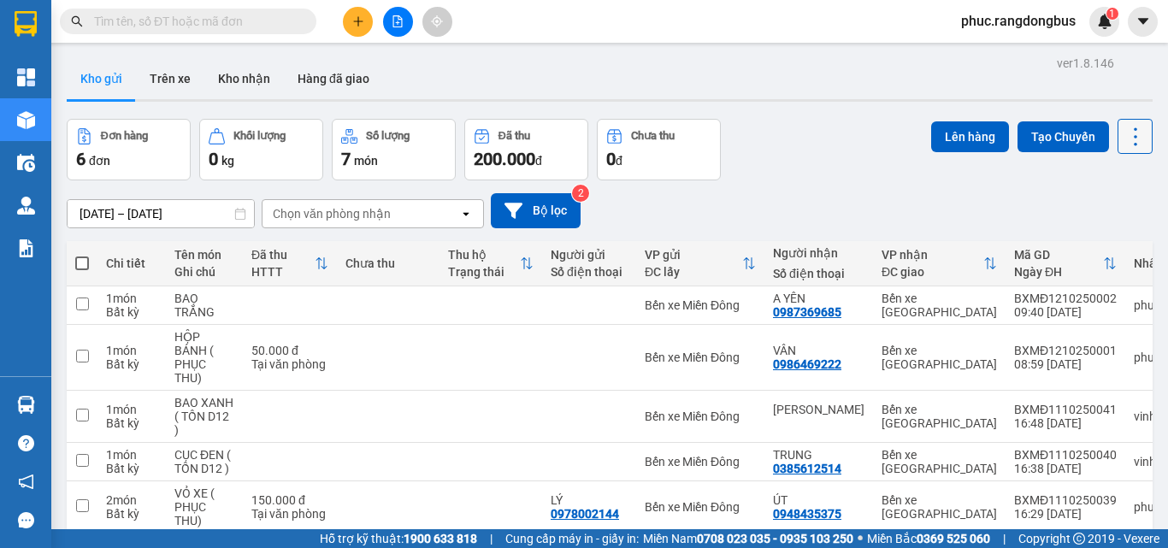
click at [1126, 129] on icon at bounding box center [1136, 137] width 24 height 24
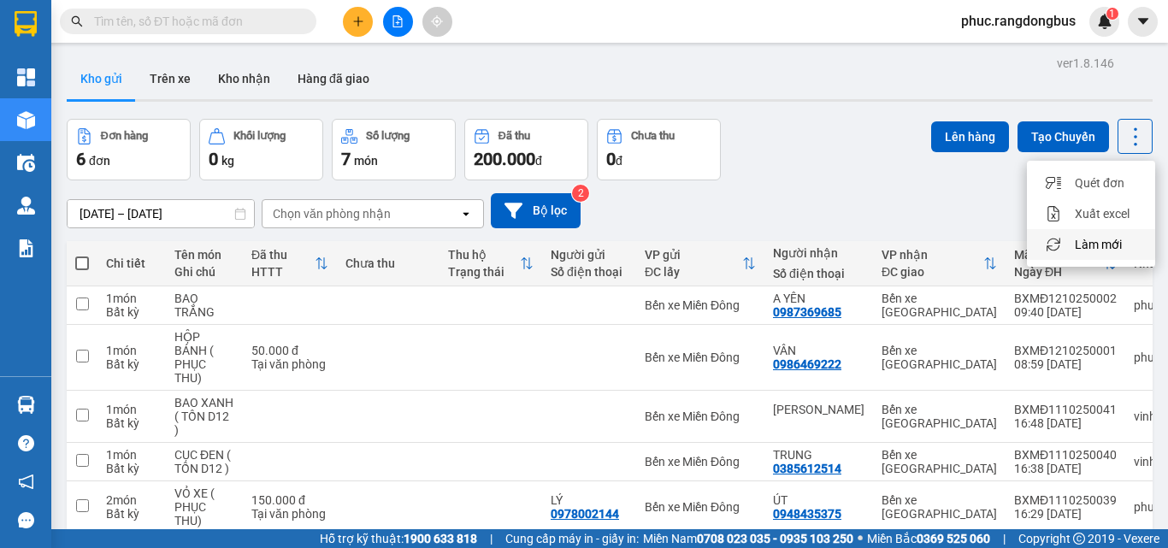
click at [1090, 243] on span "Làm mới" at bounding box center [1098, 244] width 47 height 17
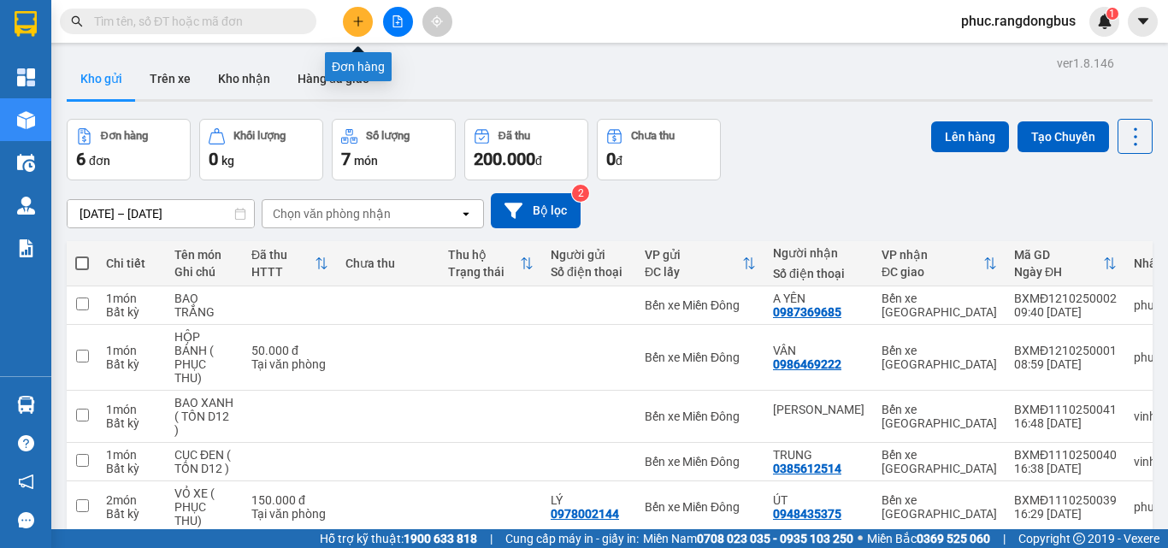
click at [356, 20] on icon "plus" at bounding box center [358, 21] width 12 height 12
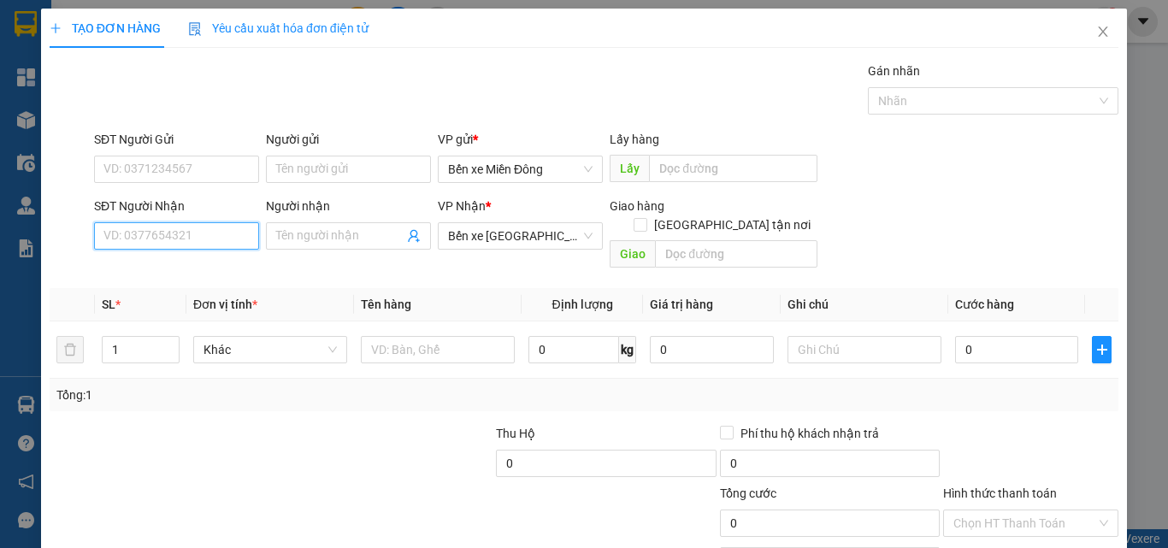
click at [160, 234] on input "SĐT Người Nhận" at bounding box center [176, 235] width 165 height 27
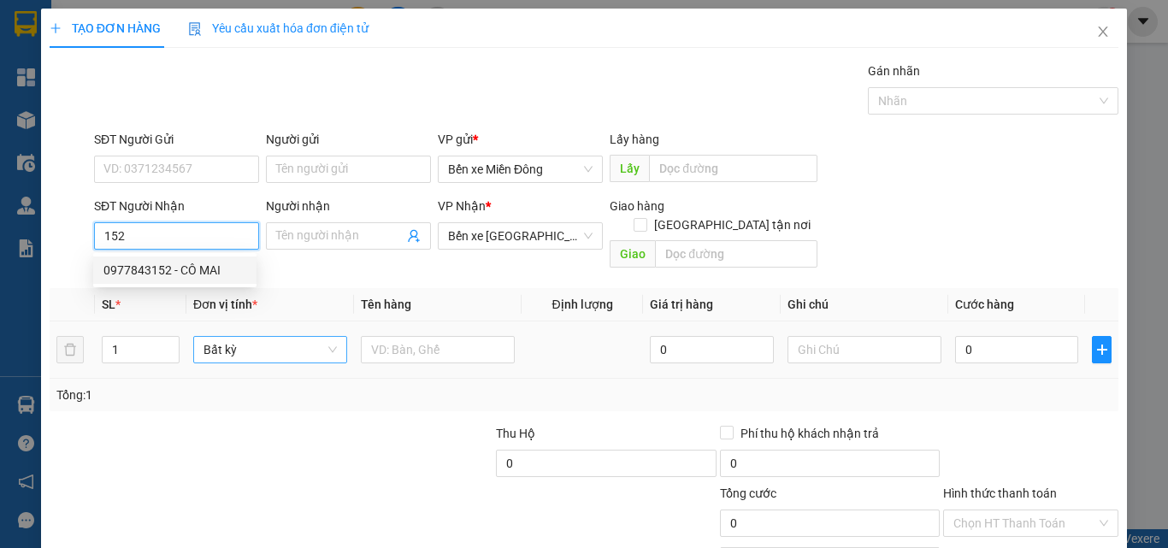
drag, startPoint x: 225, startPoint y: 269, endPoint x: 199, endPoint y: 322, distance: 59.7
click at [224, 269] on div "0977843152 - CÔ MAI" at bounding box center [174, 270] width 143 height 19
type input "0977843152"
type input "CÔ MAI"
type input "BÀ ĐẠT"
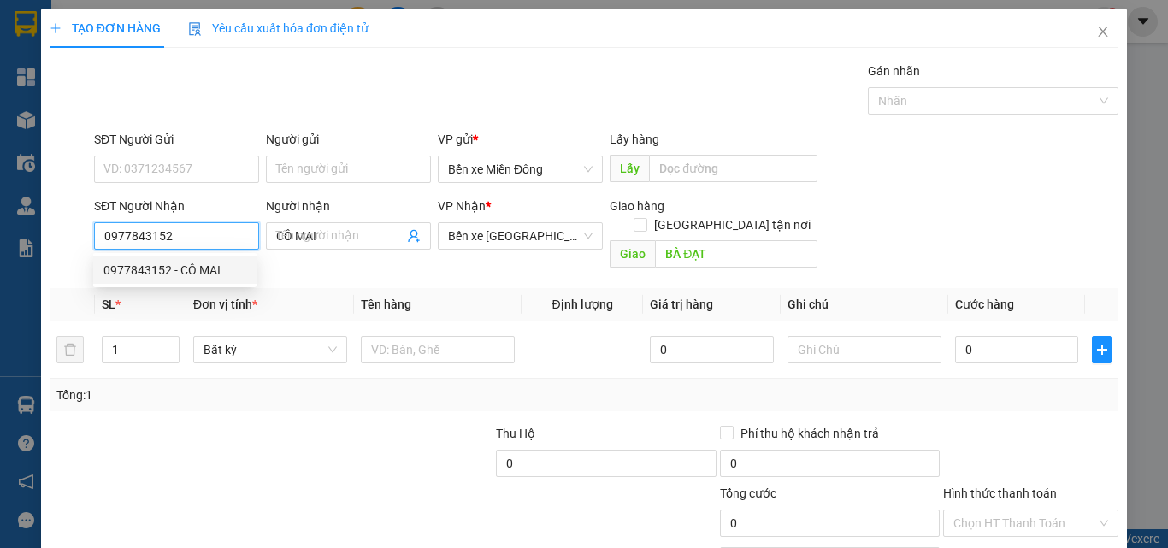
type input "640.000"
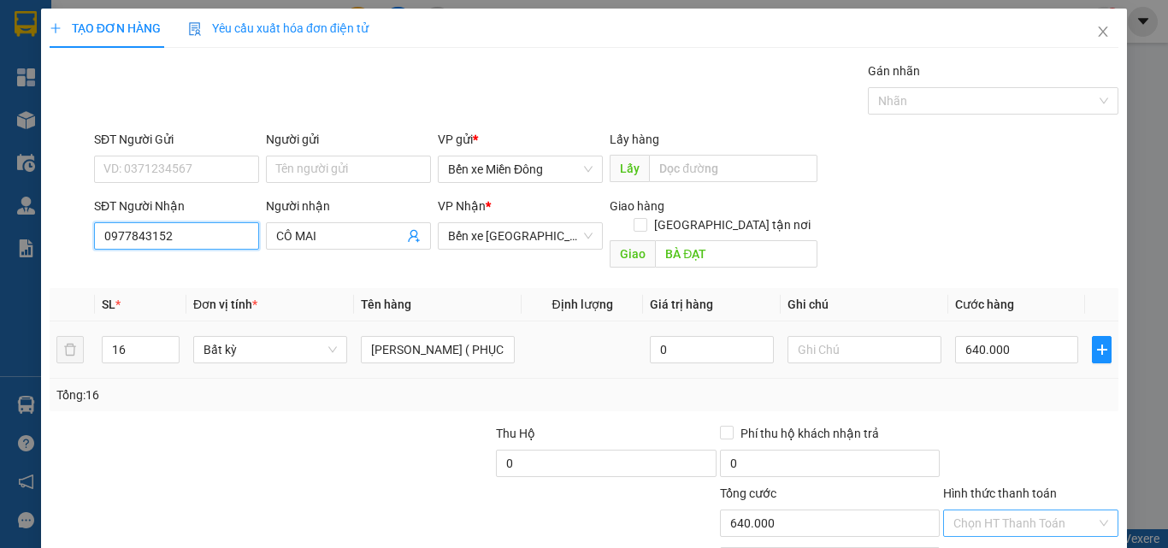
type input "0977843152"
click at [1018, 511] on input "Hình thức thanh toán" at bounding box center [1025, 524] width 143 height 26
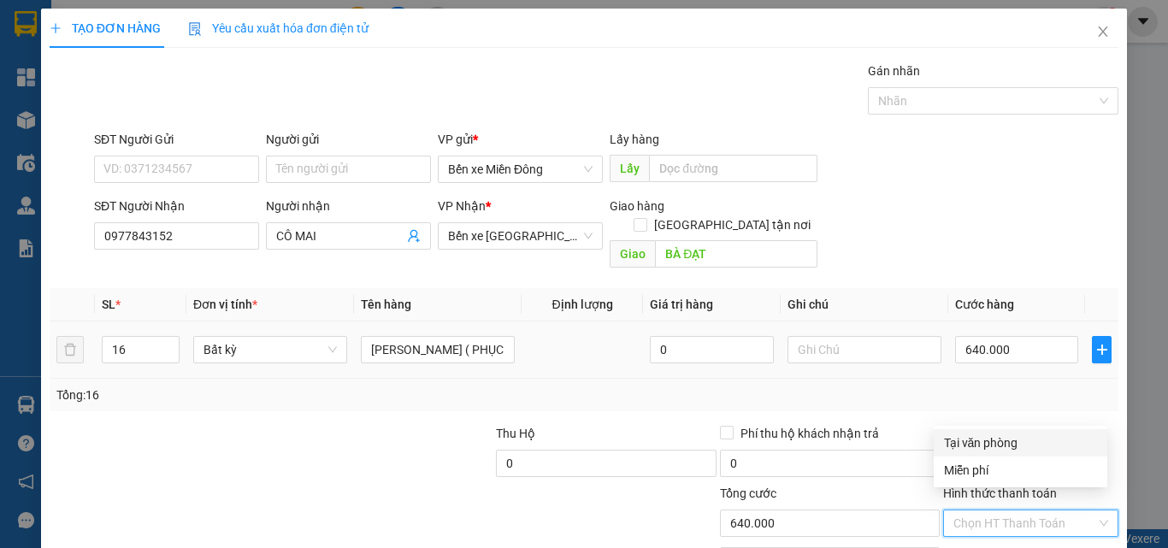
click at [988, 437] on div "Tại văn phòng" at bounding box center [1020, 443] width 153 height 19
type input "0"
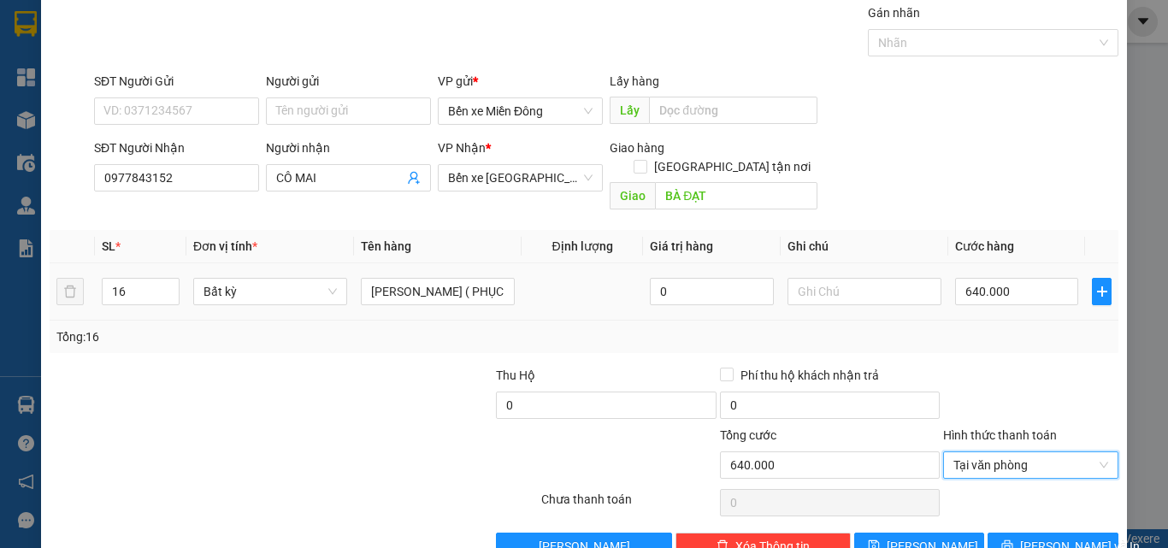
scroll to position [85, 0]
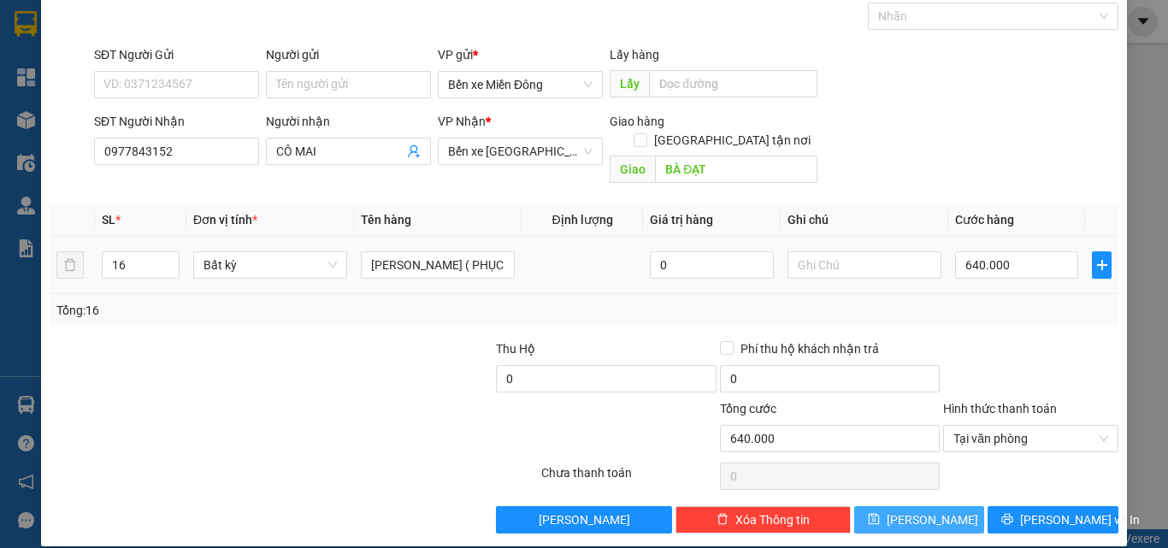
click at [919, 511] on span "[PERSON_NAME]" at bounding box center [933, 520] width 92 height 19
type input "0"
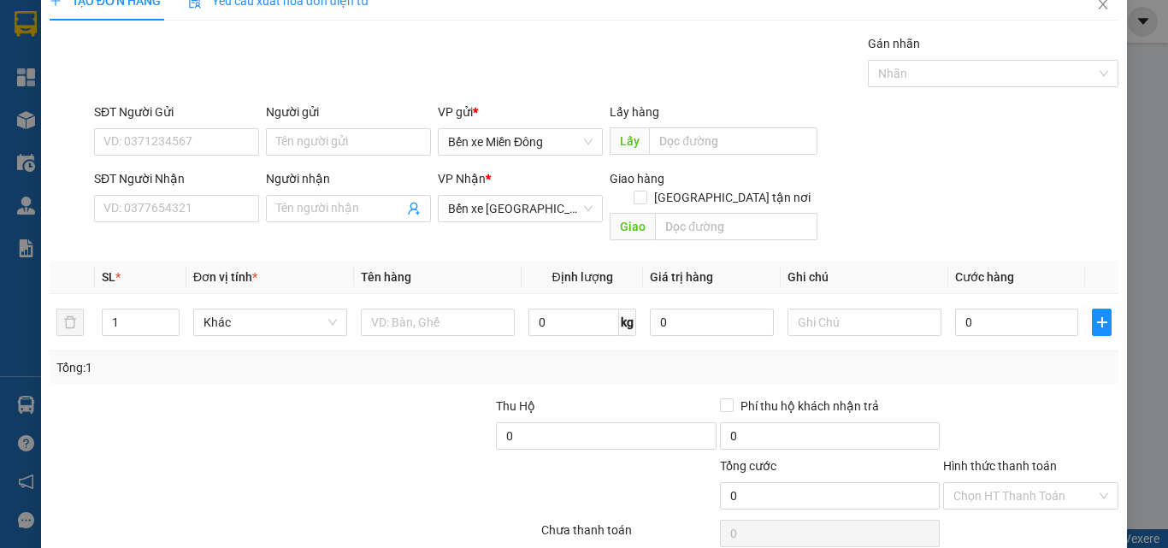
scroll to position [0, 0]
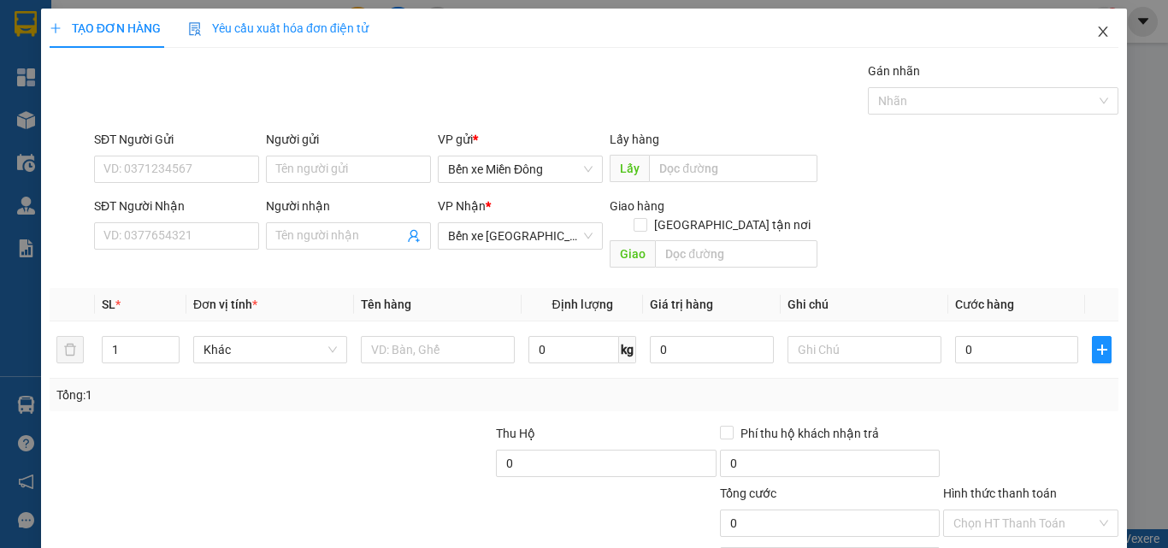
click at [1096, 24] on span "Close" at bounding box center [1103, 33] width 48 height 48
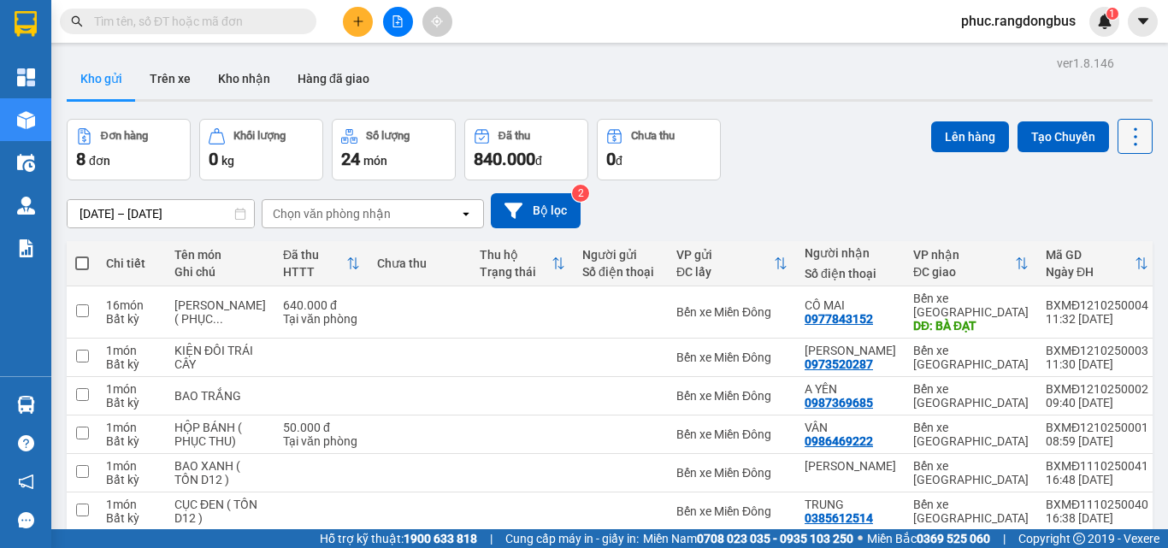
click at [1124, 127] on icon at bounding box center [1136, 137] width 24 height 24
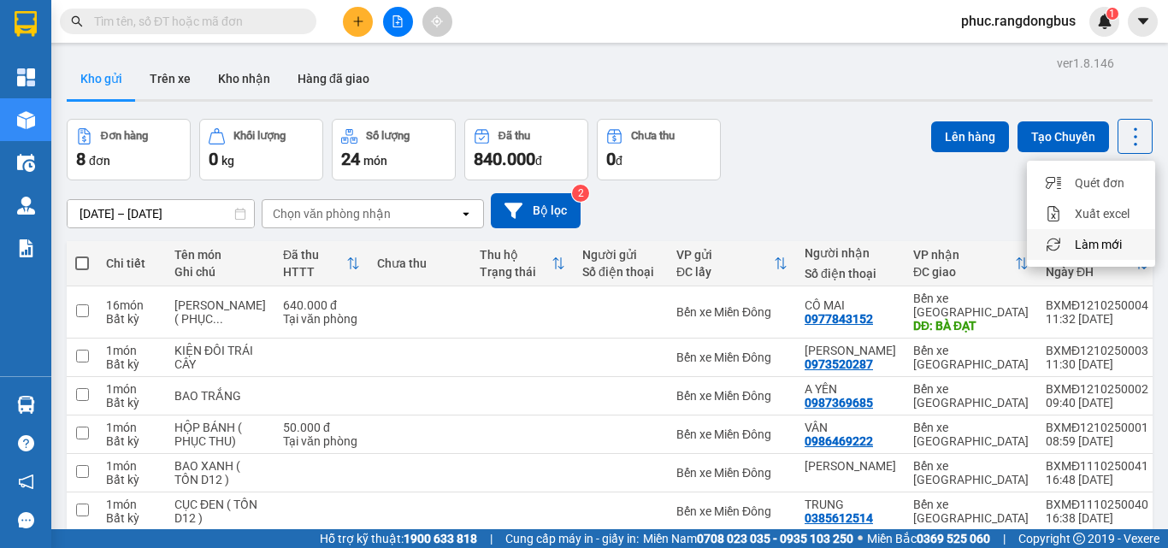
click at [1110, 253] on li "Làm mới" at bounding box center [1091, 244] width 128 height 31
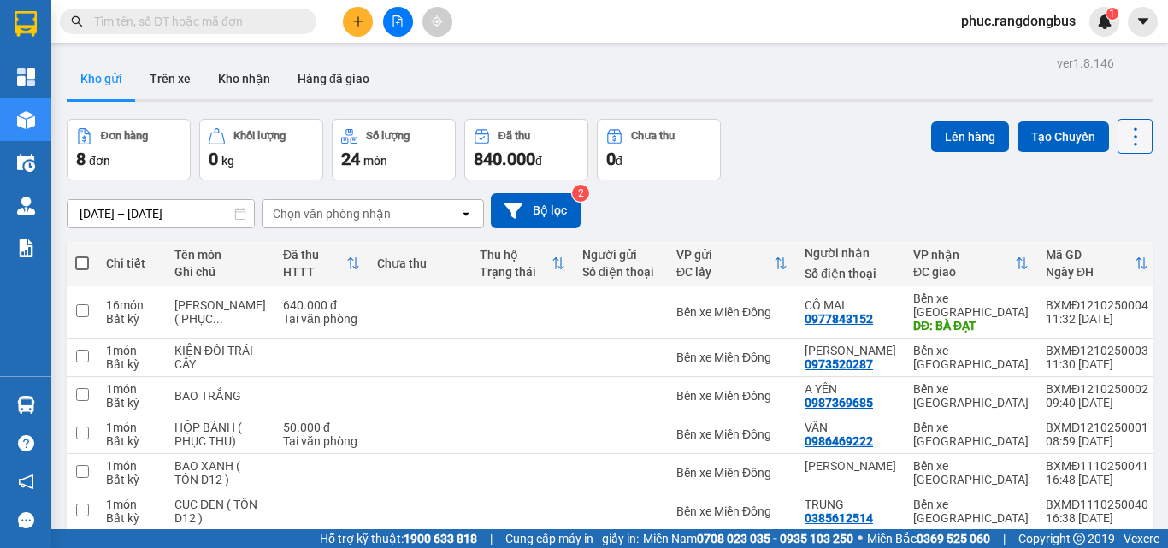
click at [1124, 127] on icon at bounding box center [1136, 137] width 24 height 24
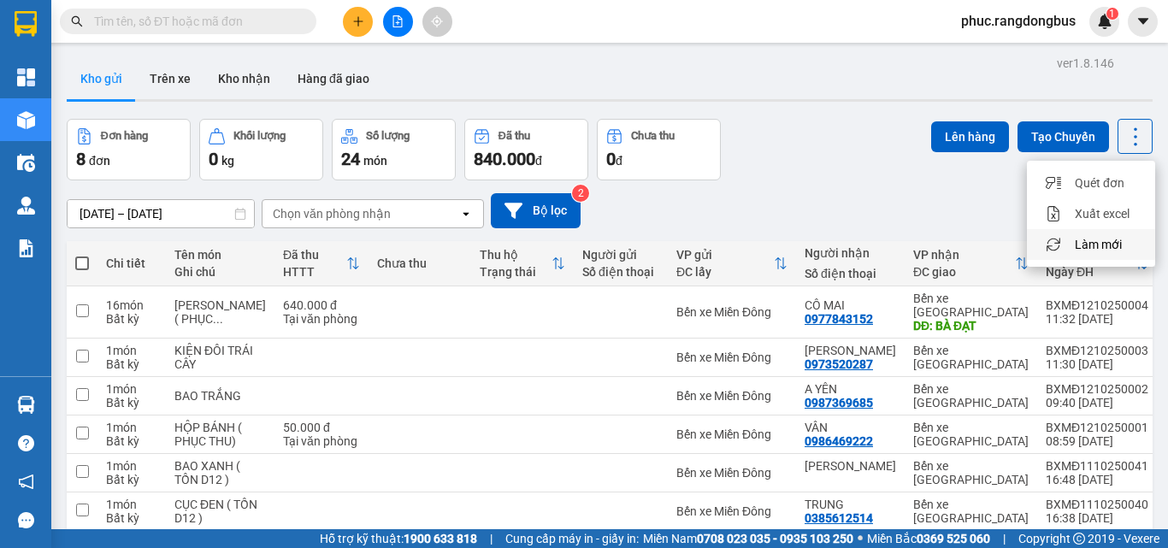
click at [1131, 243] on div "Làm mới" at bounding box center [1091, 244] width 101 height 17
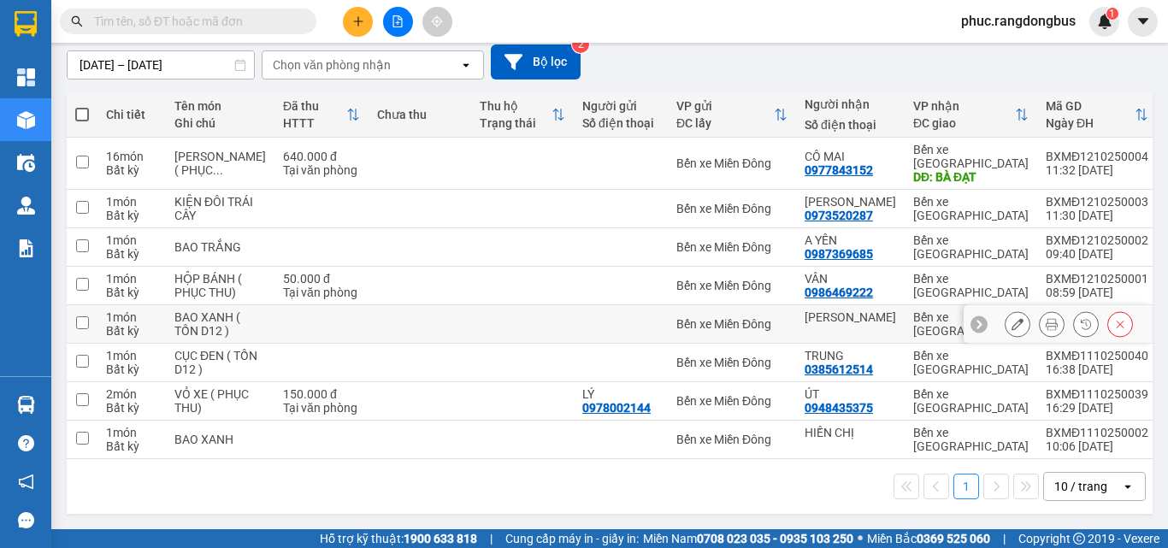
scroll to position [197, 0]
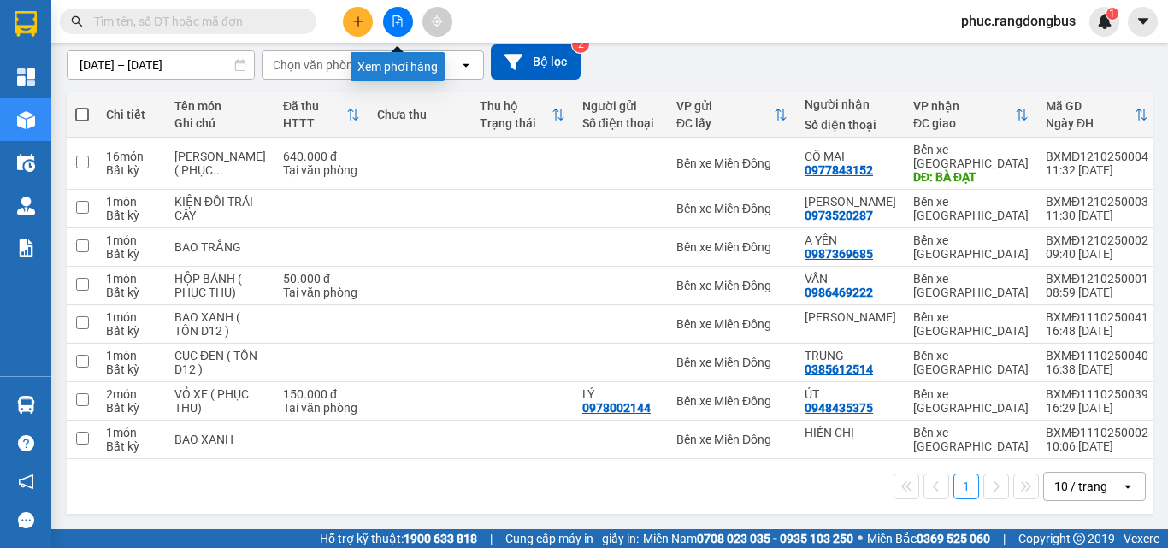
click at [407, 21] on button at bounding box center [398, 22] width 30 height 30
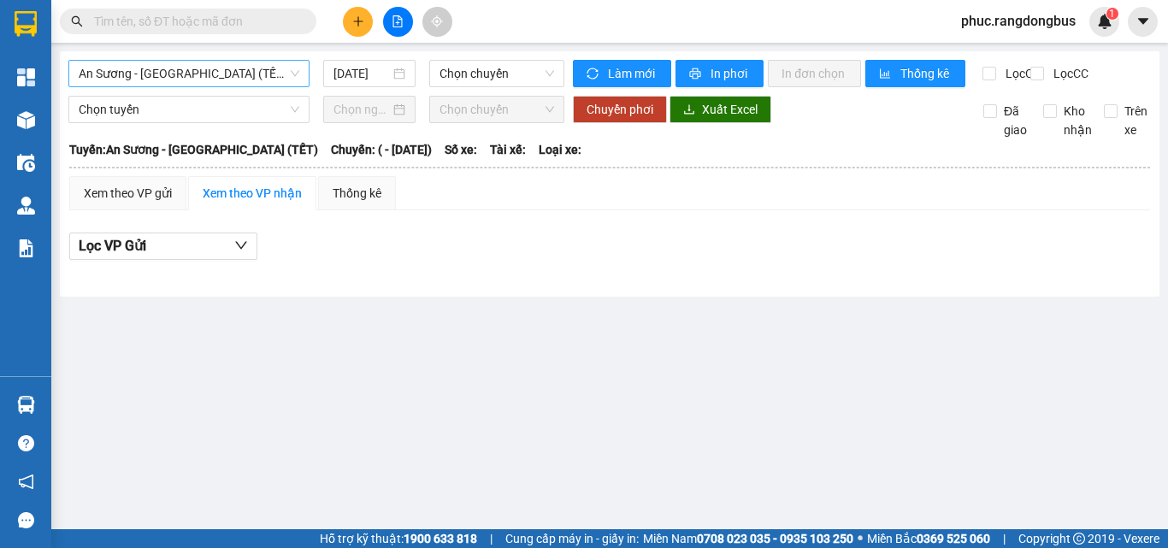
click at [221, 76] on span "An Sương - [GEOGRAPHIC_DATA] (TẾT)" at bounding box center [189, 74] width 221 height 26
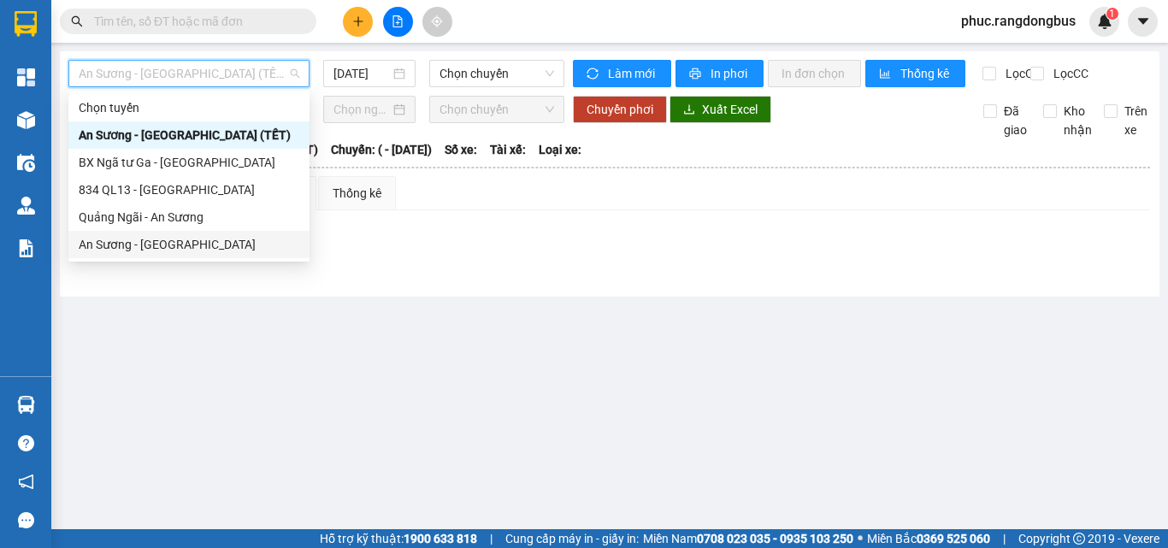
click at [210, 250] on div "An Sương - [GEOGRAPHIC_DATA]" at bounding box center [189, 244] width 221 height 19
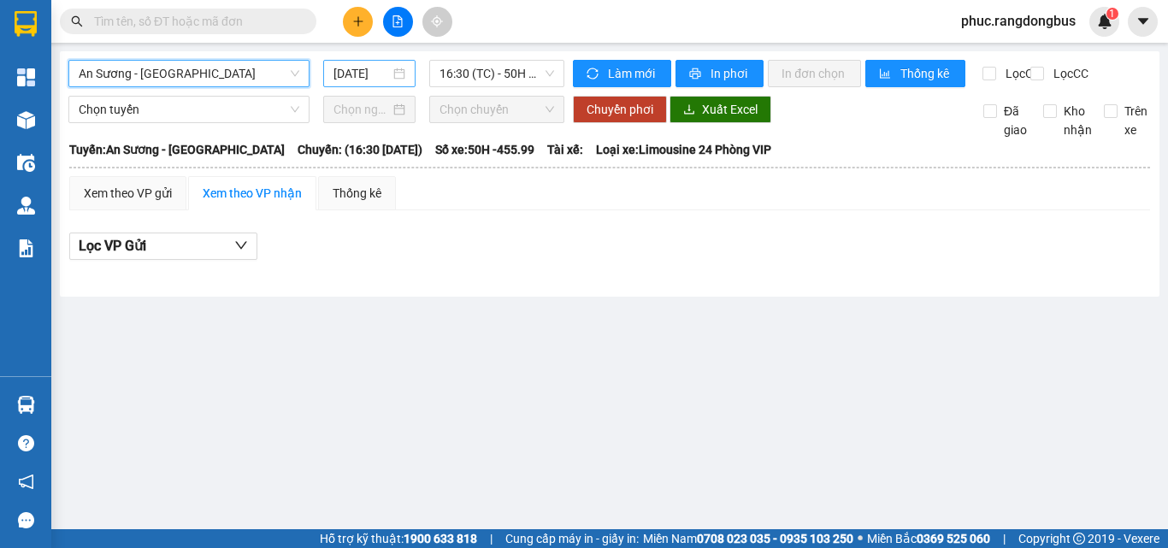
click at [383, 71] on input "[DATE]" at bounding box center [362, 73] width 56 height 19
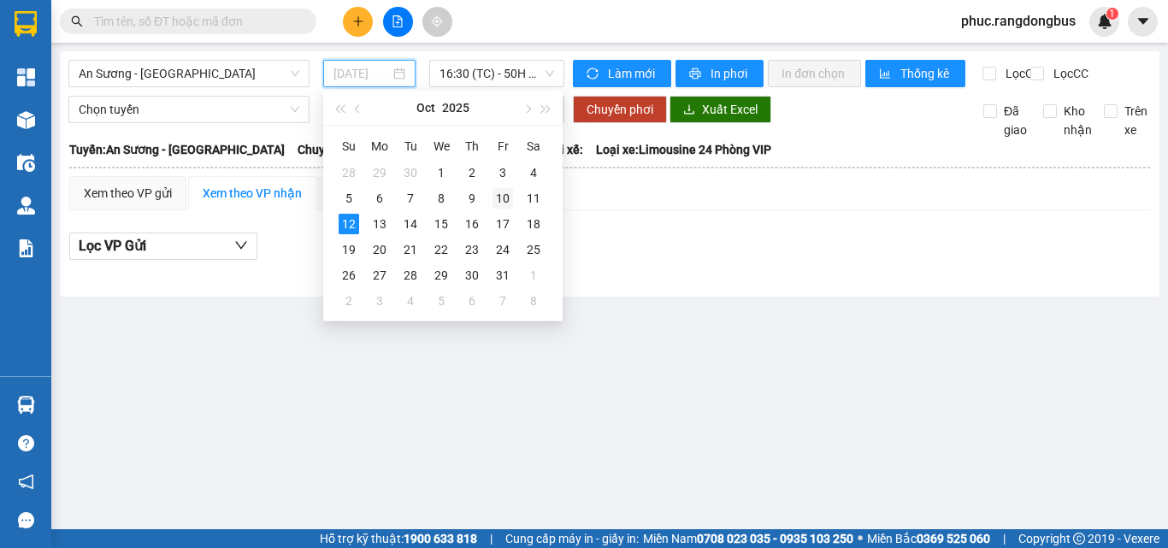
click at [505, 204] on div "10" at bounding box center [503, 198] width 21 height 21
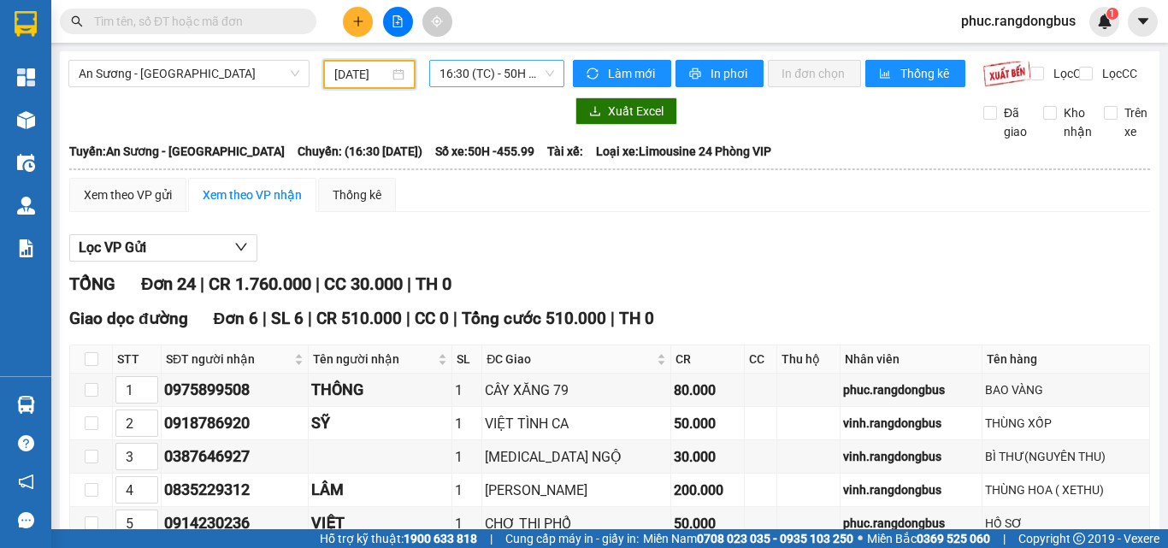
click at [470, 74] on span "16:30 (TC) - 50H -455.99" at bounding box center [497, 74] width 115 height 26
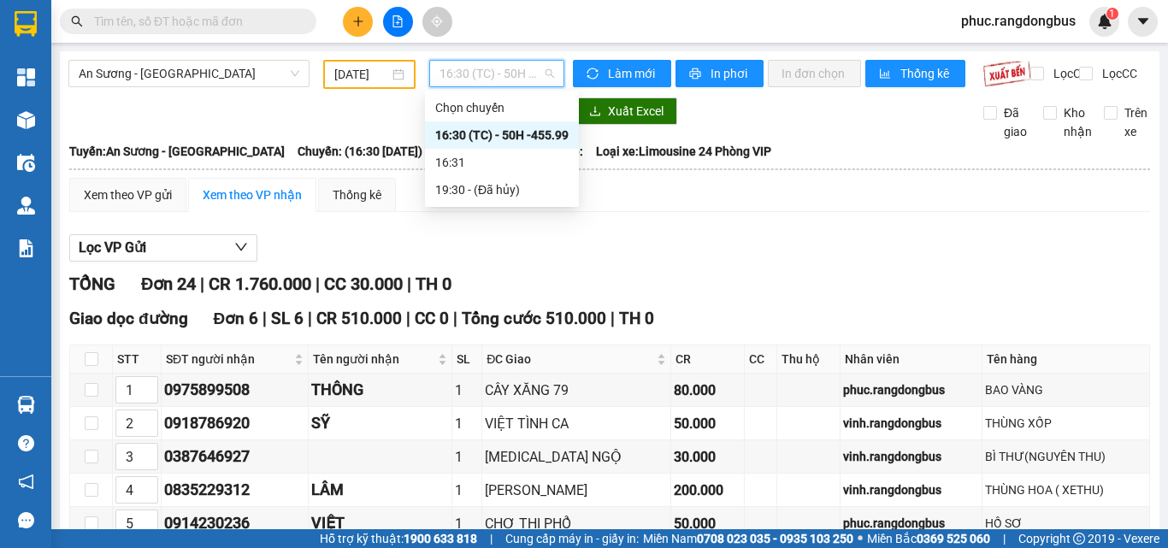
click at [470, 74] on span "16:30 (TC) - 50H -455.99" at bounding box center [497, 74] width 115 height 26
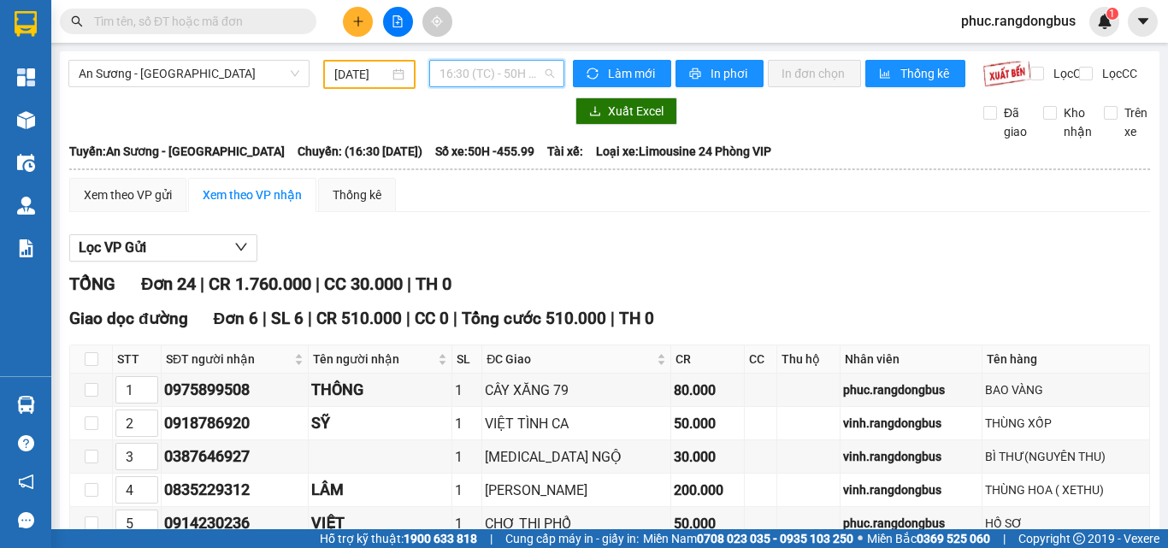
click at [517, 74] on span "16:30 (TC) - 50H -455.99" at bounding box center [497, 74] width 115 height 26
click at [370, 68] on input "[DATE]" at bounding box center [361, 74] width 55 height 19
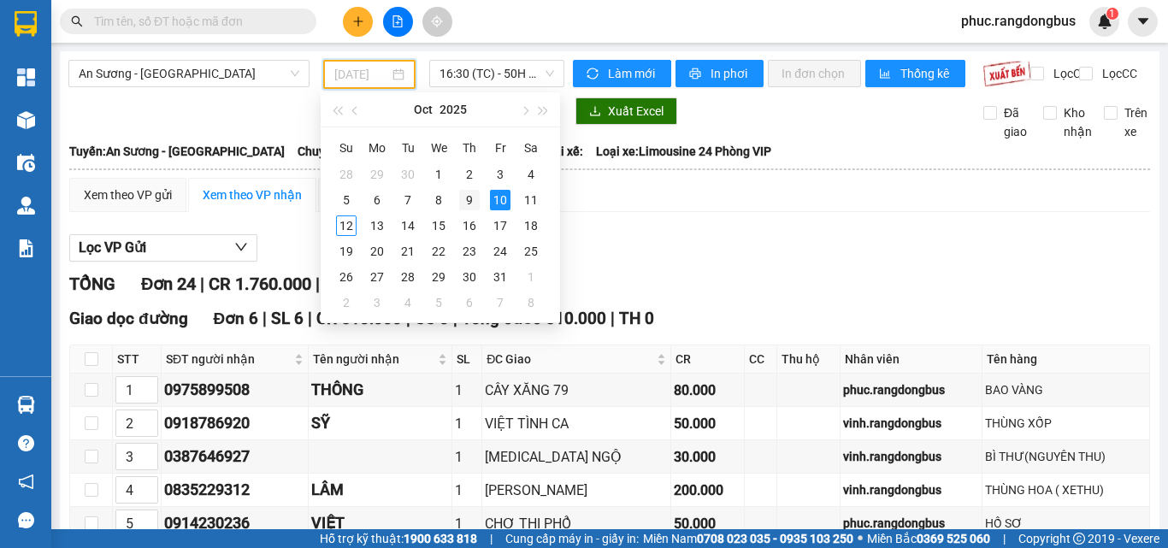
click at [475, 202] on div "9" at bounding box center [469, 200] width 21 height 21
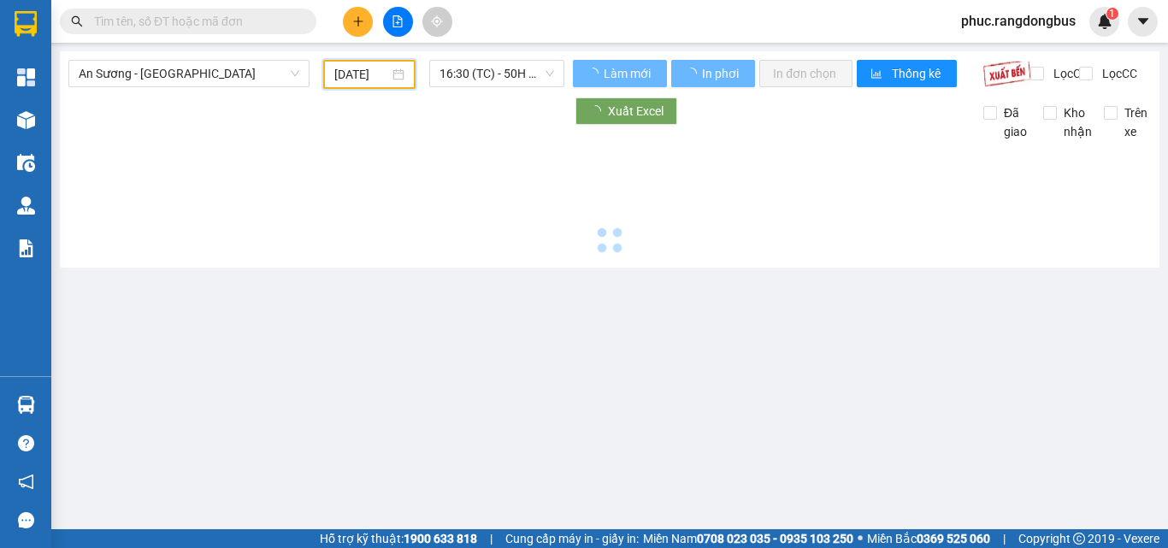
type input "[DATE]"
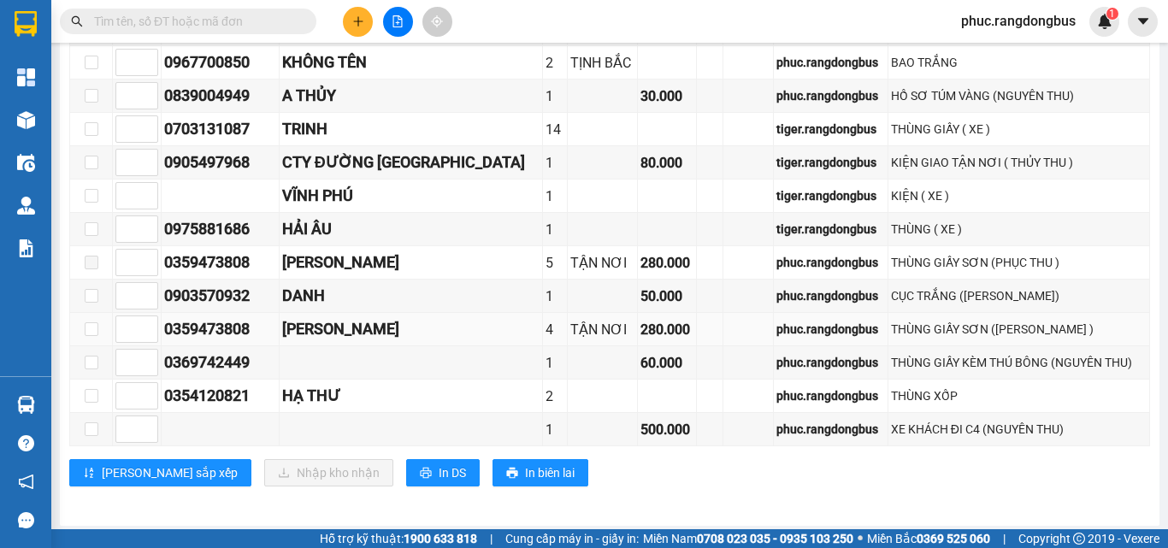
scroll to position [741, 0]
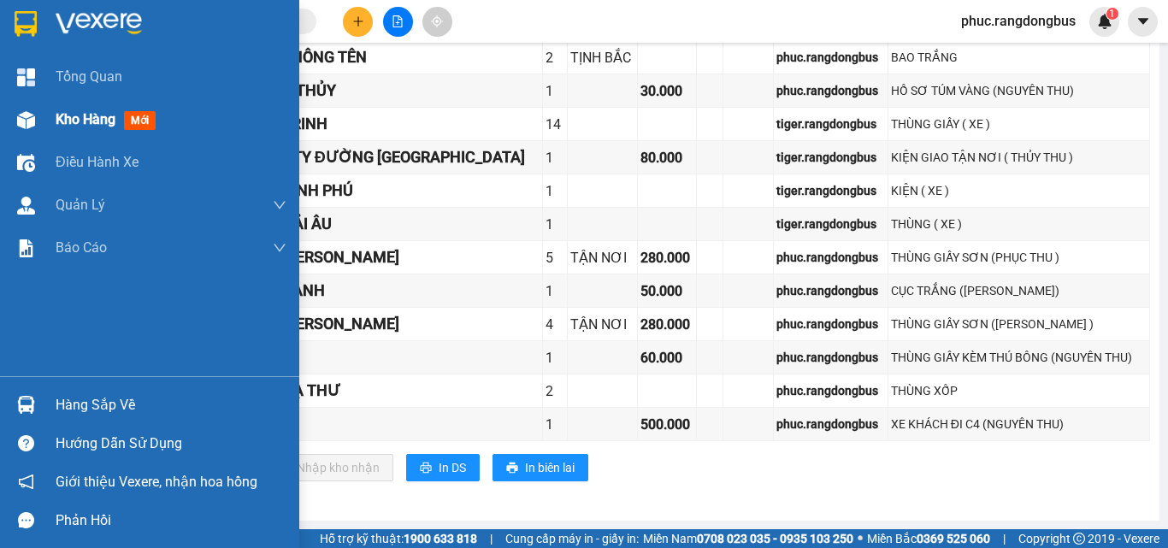
click at [132, 126] on span "mới" at bounding box center [140, 120] width 32 height 19
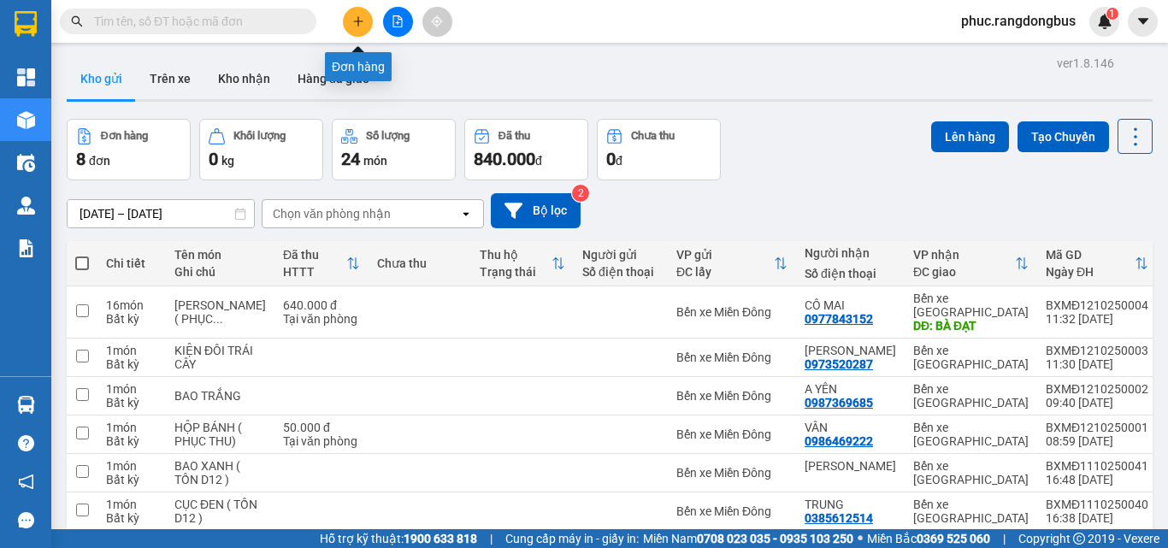
click at [351, 27] on button at bounding box center [358, 22] width 30 height 30
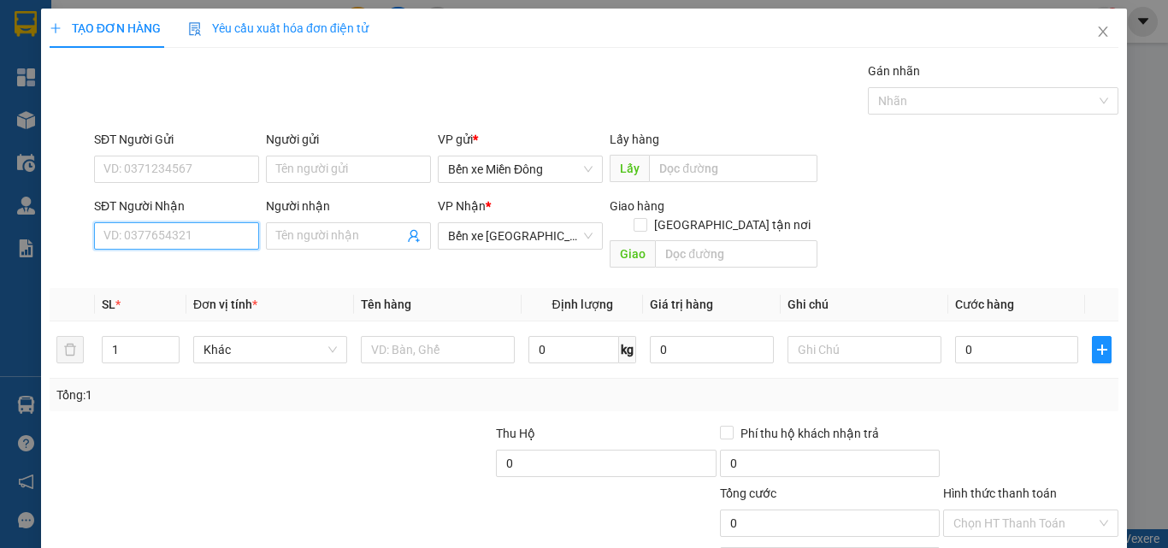
click at [212, 232] on input "SĐT Người Nhận" at bounding box center [176, 235] width 165 height 27
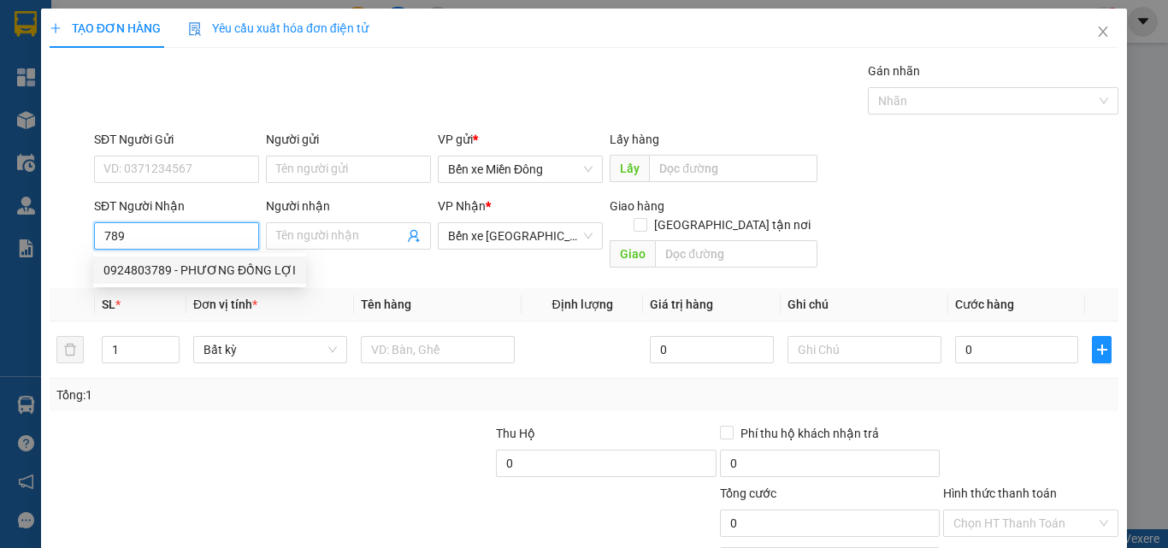
click at [203, 272] on div "0924803789 - PHƯƠNG ĐỒNG LỢI" at bounding box center [199, 270] width 192 height 19
type input "0924803789"
type input "PHƯƠNG ĐỒNG LỢI"
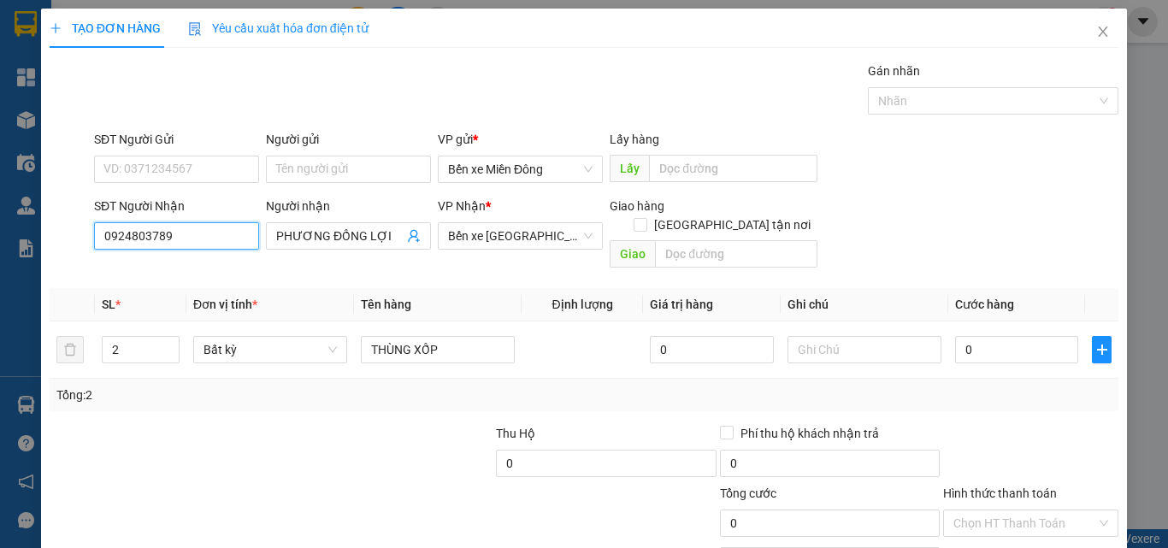
scroll to position [85, 0]
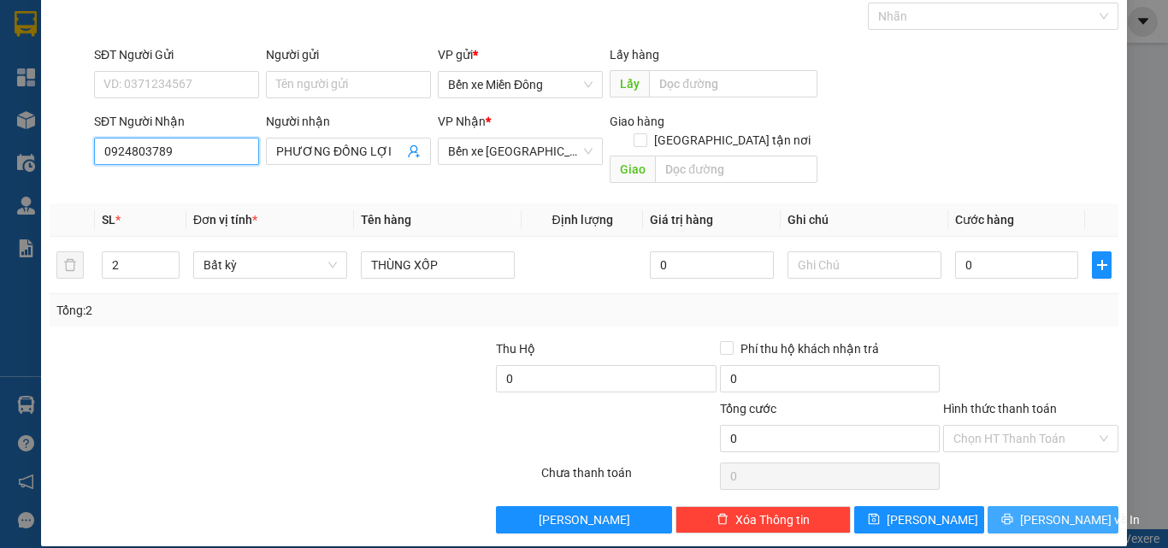
type input "0924803789"
click at [1007, 506] on button "[PERSON_NAME] và In" at bounding box center [1053, 519] width 131 height 27
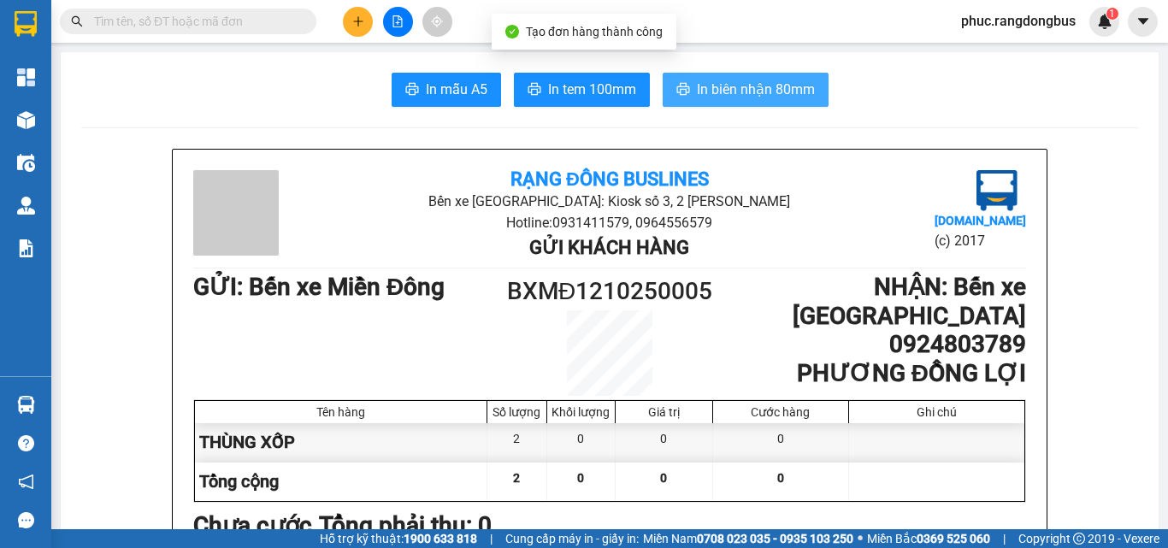
click at [738, 88] on span "In biên nhận 80mm" at bounding box center [756, 89] width 118 height 21
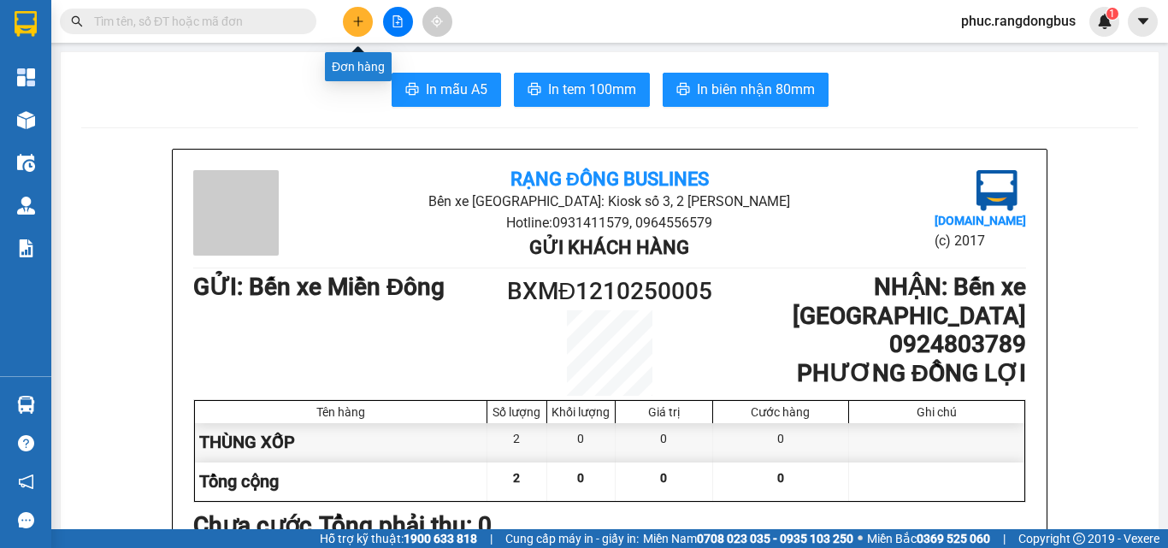
click at [365, 20] on button at bounding box center [358, 22] width 30 height 30
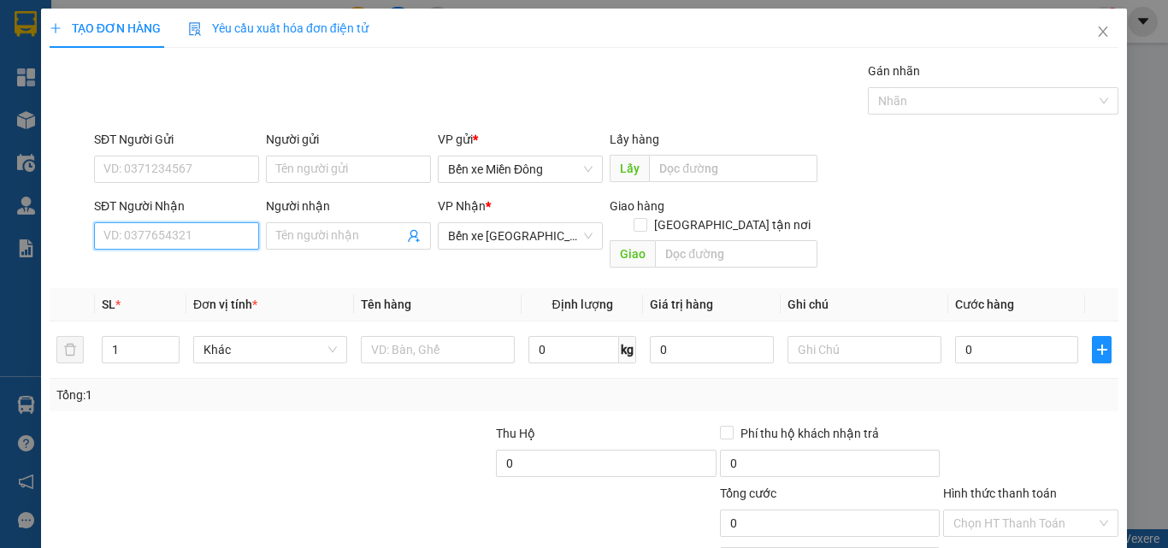
click at [147, 233] on input "SĐT Người Nhận" at bounding box center [176, 235] width 165 height 27
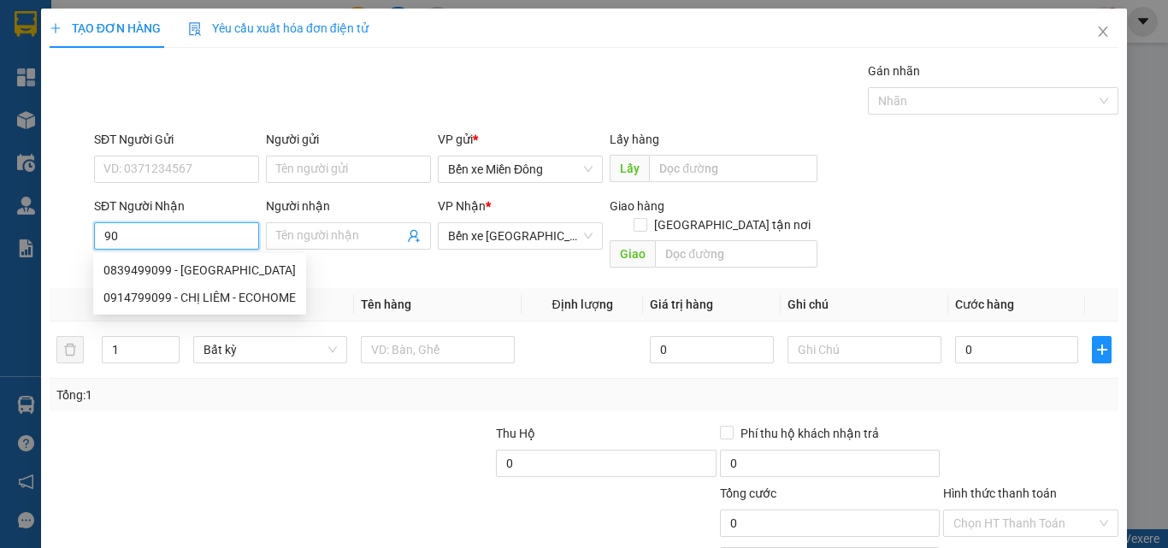
type input "9"
click at [163, 269] on div "0914182260 - A [DEMOGRAPHIC_DATA]" at bounding box center [209, 270] width 212 height 19
type input "0914182260"
type input "A [DEMOGRAPHIC_DATA]"
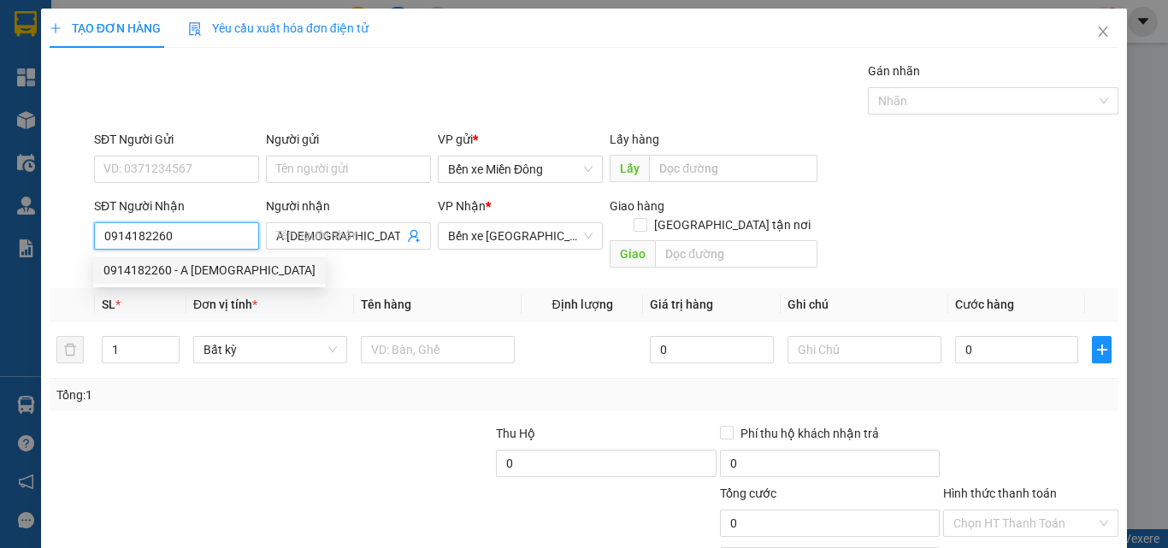
type input "200.000"
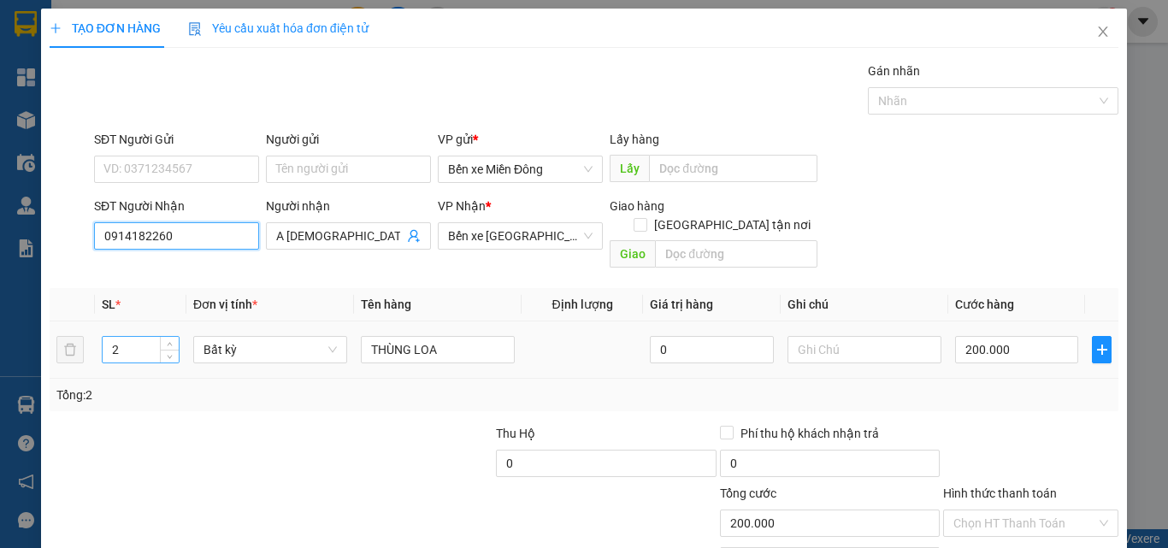
type input "0914182260"
click at [135, 337] on input "2" at bounding box center [141, 350] width 76 height 26
click at [162, 337] on span "Increase Value" at bounding box center [169, 344] width 19 height 15
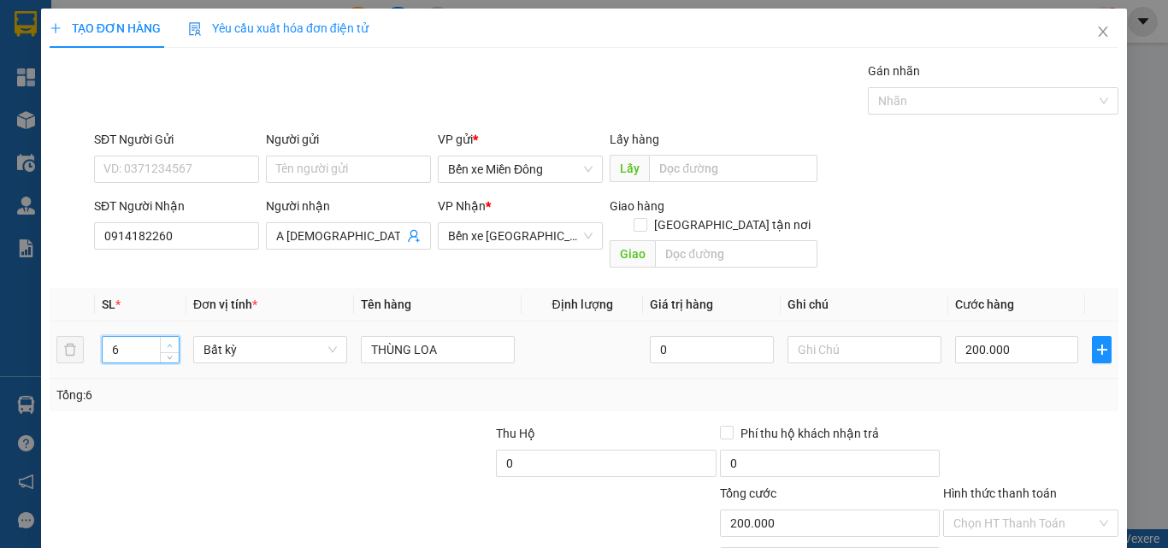
click at [162, 337] on span "Increase Value" at bounding box center [169, 344] width 19 height 15
type input "9"
click at [162, 337] on span "Increase Value" at bounding box center [169, 344] width 19 height 15
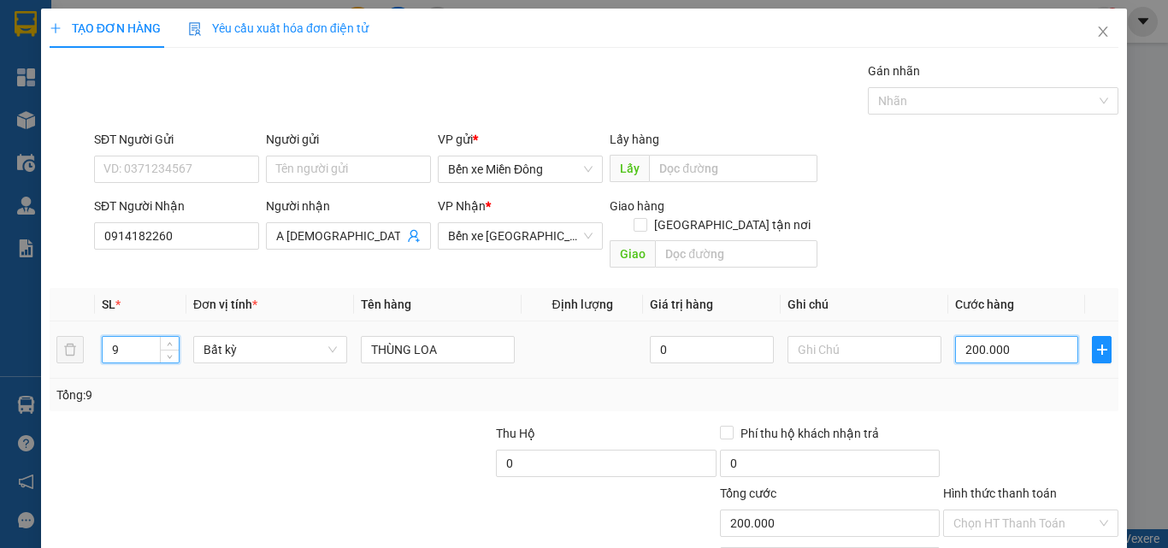
click at [1034, 342] on input "200.000" at bounding box center [1016, 349] width 123 height 27
type input "0"
click at [958, 424] on div at bounding box center [1031, 454] width 179 height 60
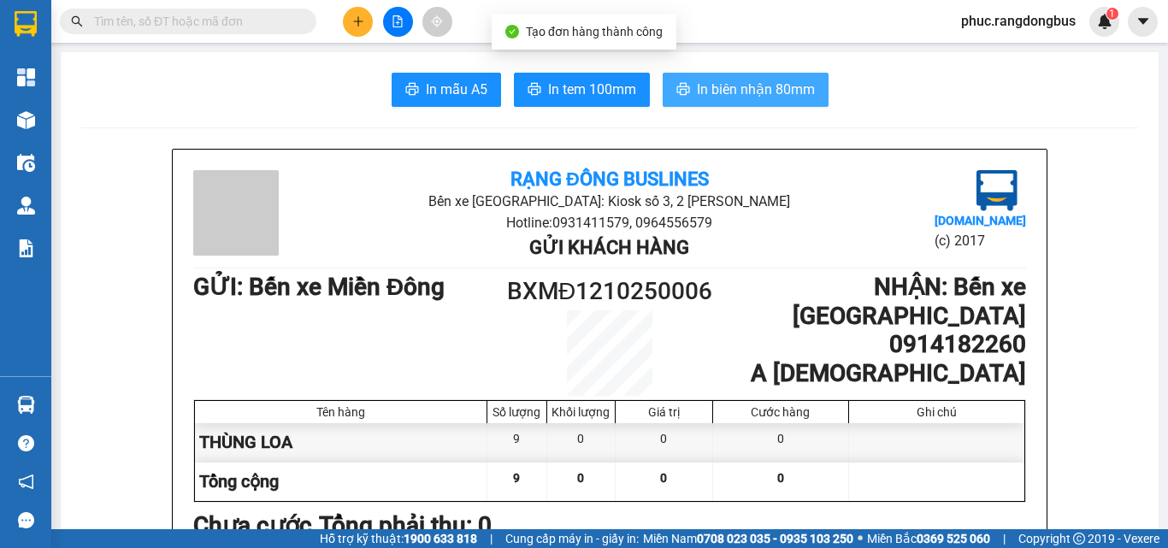
click at [722, 100] on span "In biên nhận 80mm" at bounding box center [756, 89] width 118 height 21
